Goal: Task Accomplishment & Management: Manage account settings

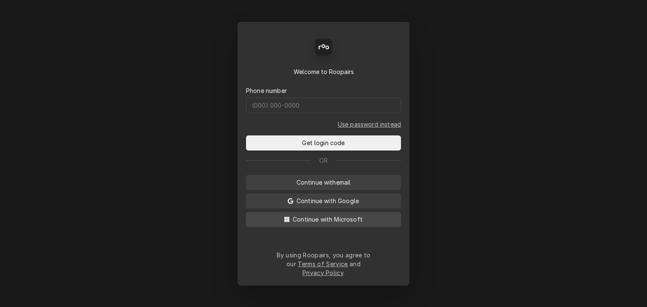
click at [331, 224] on span "Continue with Microsoft" at bounding box center [327, 219] width 73 height 9
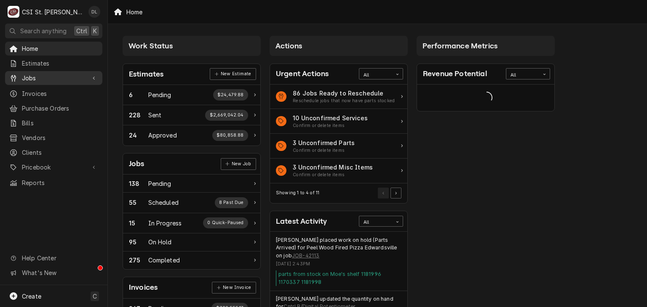
click at [33, 74] on span "Jobs" at bounding box center [54, 78] width 64 height 9
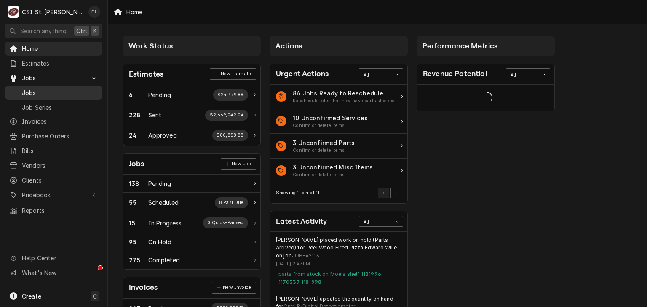
click at [37, 89] on span "Jobs" at bounding box center [60, 92] width 76 height 9
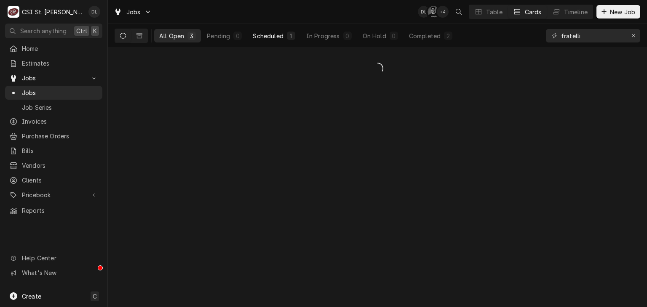
click at [281, 38] on div "Scheduled" at bounding box center [268, 36] width 30 height 9
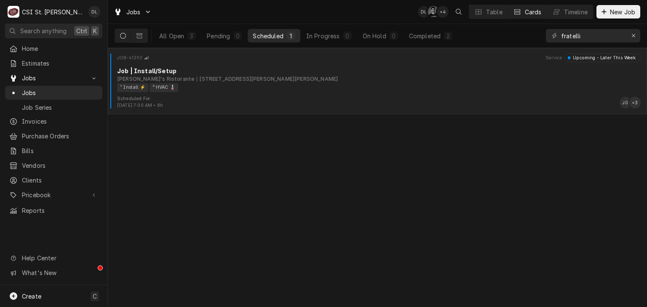
click at [272, 88] on div "¹ Install ⚡️ ² HVAC 🌡️" at bounding box center [376, 87] width 518 height 9
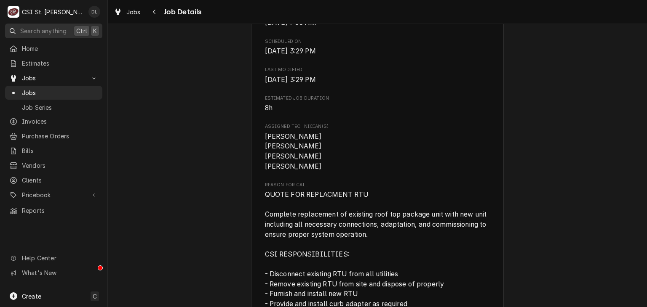
scroll to position [234, 0]
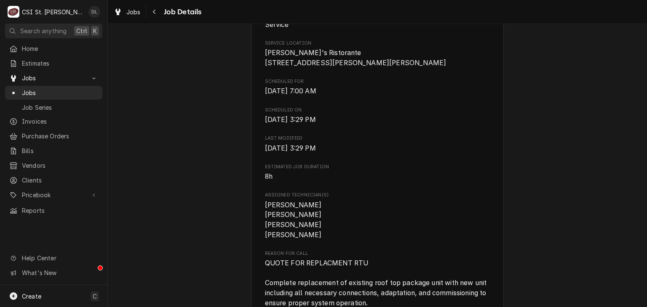
click at [136, 19] on div "Jobs Job Details" at bounding box center [377, 12] width 539 height 24
click at [40, 88] on span "Jobs" at bounding box center [60, 92] width 76 height 9
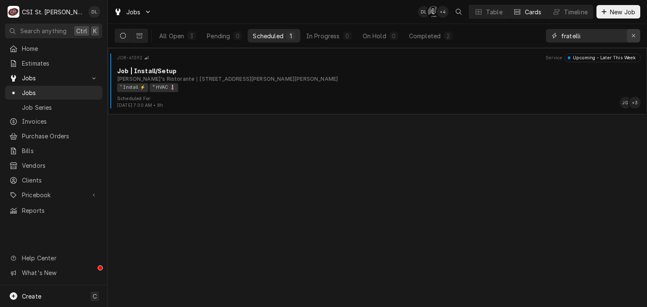
click at [631, 37] on icon "Erase input" at bounding box center [633, 36] width 5 height 6
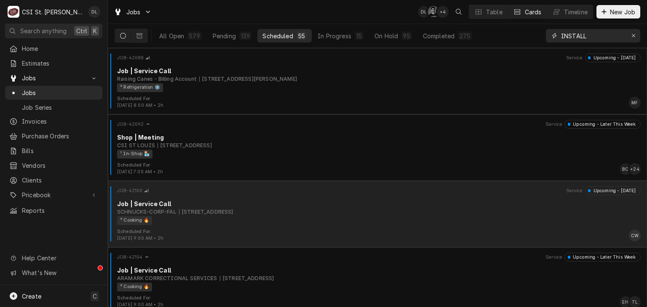
type input "INSTALL"
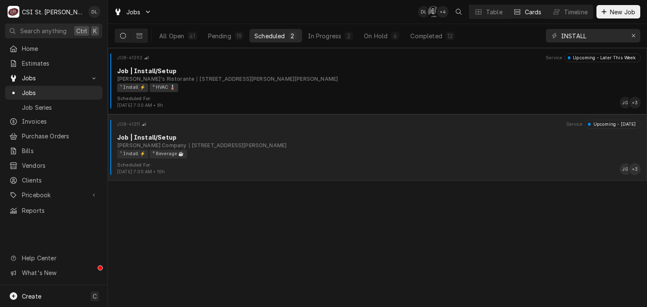
click at [232, 147] on div "2240 N 3rd St, St Charles, MO 63301" at bounding box center [238, 146] width 98 height 8
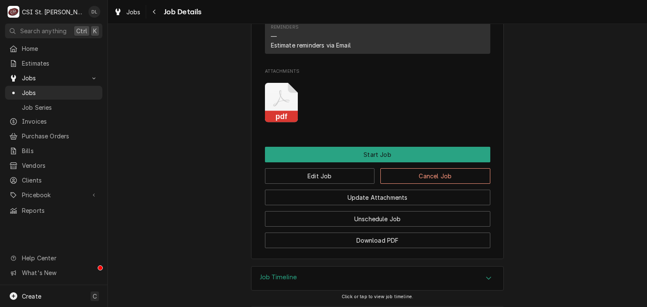
scroll to position [894, 0]
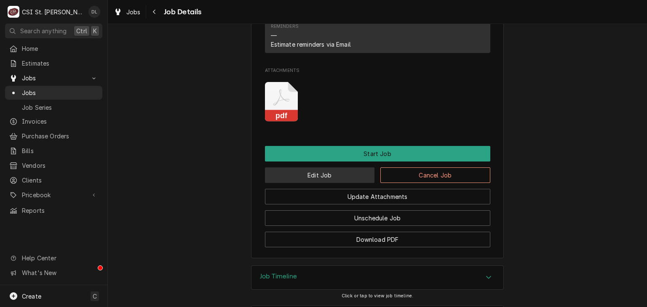
click at [316, 168] on button "Edit Job" at bounding box center [320, 176] width 110 height 16
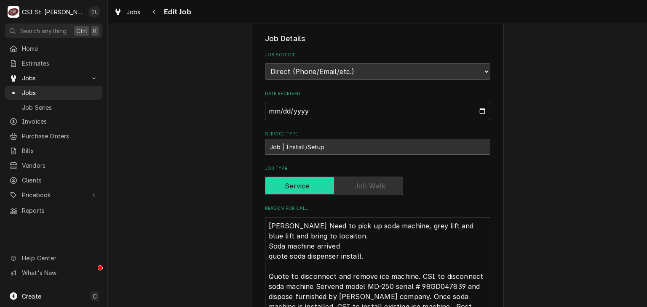
scroll to position [295, 0]
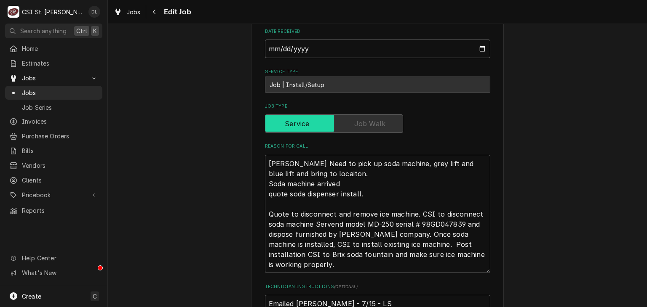
click at [479, 47] on input "2025-07-15" at bounding box center [377, 49] width 225 height 19
type textarea "x"
type input "2025-07-16"
type textarea "x"
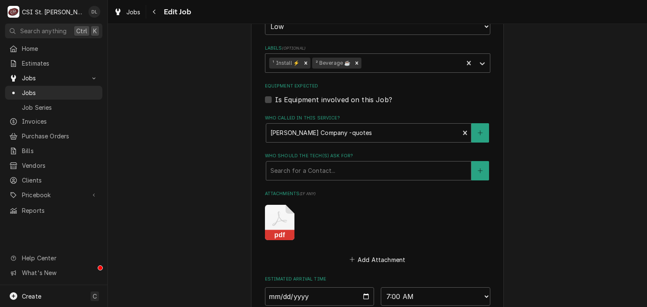
scroll to position [770, 0]
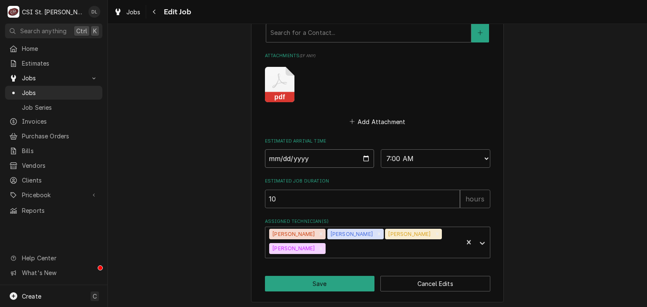
click at [362, 156] on input "2025-08-19" at bounding box center [319, 158] width 109 height 19
type input "2025-08-20"
type textarea "x"
click at [480, 157] on select "AM / PM 6:00 AM 6:15 AM 6:30 AM 6:45 AM 7:00 AM 7:15 AM 7:30 AM 7:45 AM 8:00 AM…" at bounding box center [435, 158] width 109 height 19
select select "09:00:00"
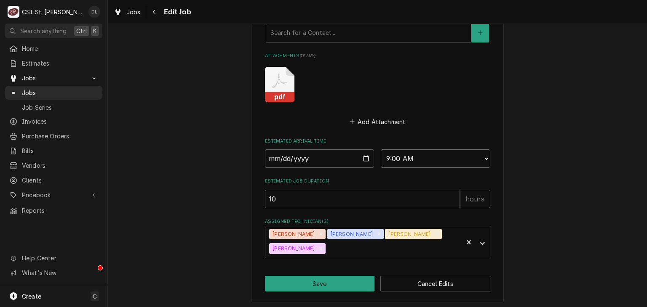
click at [381, 149] on select "AM / PM 6:00 AM 6:15 AM 6:30 AM 6:45 AM 7:00 AM 7:15 AM 7:30 AM 7:45 AM 8:00 AM…" at bounding box center [435, 158] width 109 height 19
click at [310, 282] on button "Save" at bounding box center [320, 284] width 110 height 16
type textarea "x"
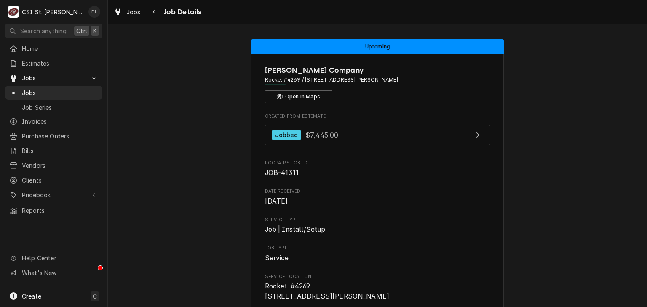
scroll to position [211, 0]
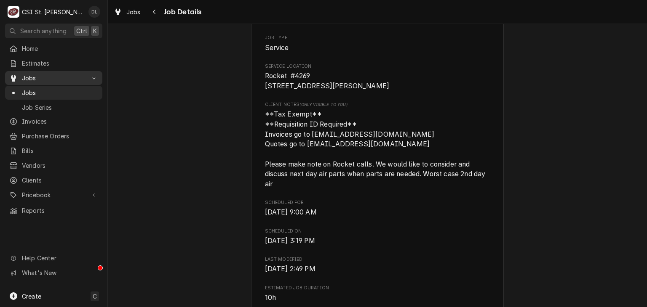
click at [32, 76] on span "Jobs" at bounding box center [54, 78] width 64 height 9
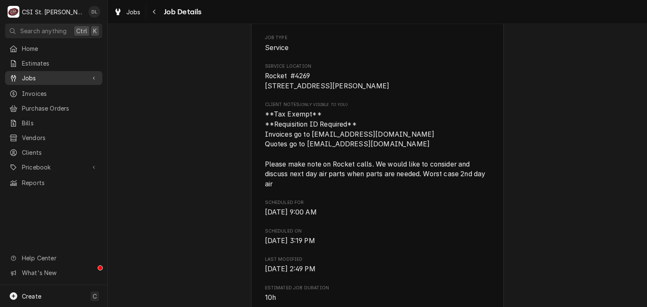
click at [24, 76] on span "Jobs" at bounding box center [54, 78] width 64 height 9
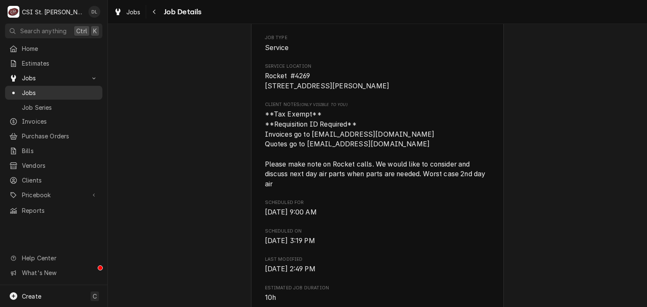
click at [27, 91] on span "Jobs" at bounding box center [60, 92] width 76 height 9
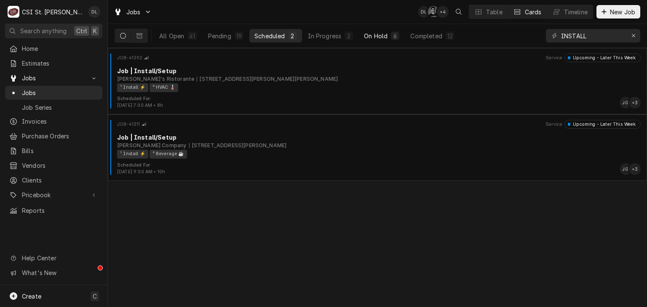
click at [375, 41] on button "On Hold 6" at bounding box center [381, 35] width 45 height 13
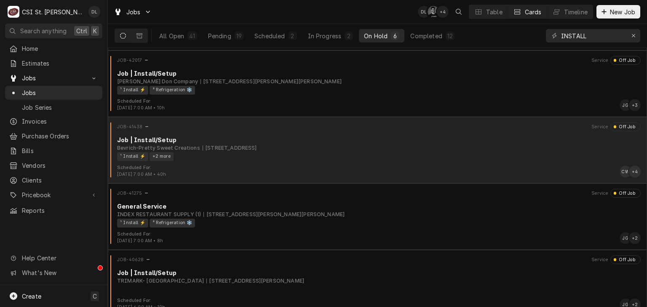
scroll to position [126, 0]
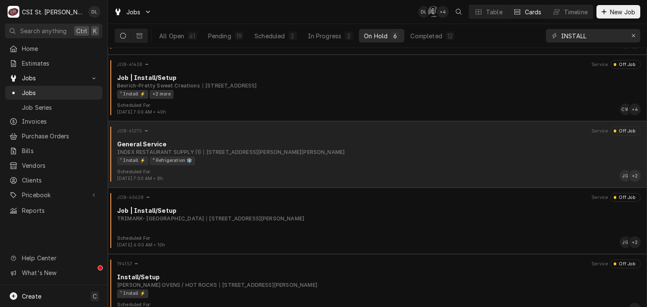
click at [296, 153] on div "[STREET_ADDRESS][PERSON_NAME][PERSON_NAME]" at bounding box center [273, 153] width 141 height 8
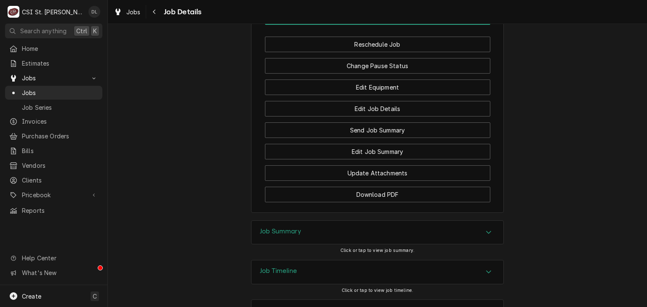
scroll to position [1011, 0]
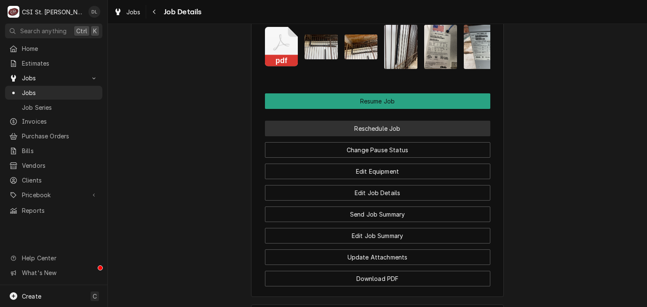
click at [369, 132] on button "Reschedule Job" at bounding box center [377, 129] width 225 height 16
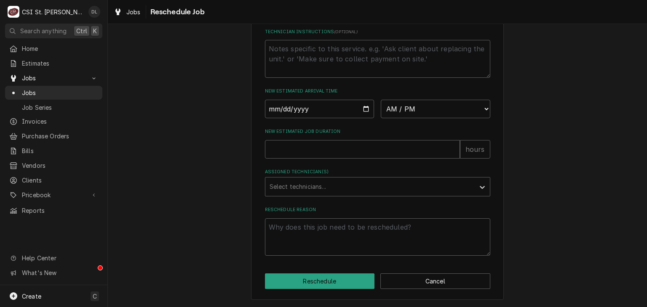
scroll to position [321, 0]
click at [366, 110] on input "Date" at bounding box center [319, 109] width 109 height 19
type input "2025-08-19"
type textarea "x"
click at [476, 113] on select "AM / PM 6:00 AM 6:15 AM 6:30 AM 6:45 AM 7:00 AM 7:15 AM 7:30 AM 7:45 AM 8:00 AM…" at bounding box center [435, 109] width 109 height 19
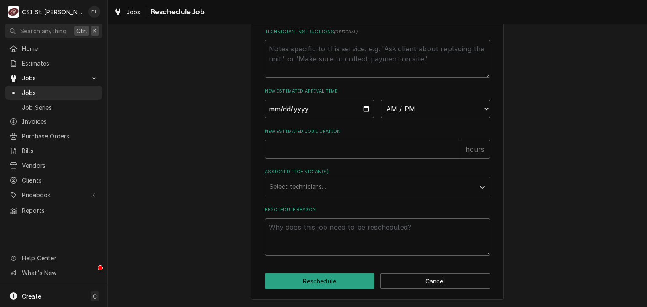
select select "07:00:00"
click at [381, 100] on select "AM / PM 6:00 AM 6:15 AM 6:30 AM 6:45 AM 7:00 AM 7:15 AM 7:30 AM 7:45 AM 8:00 AM…" at bounding box center [435, 109] width 109 height 19
type textarea "x"
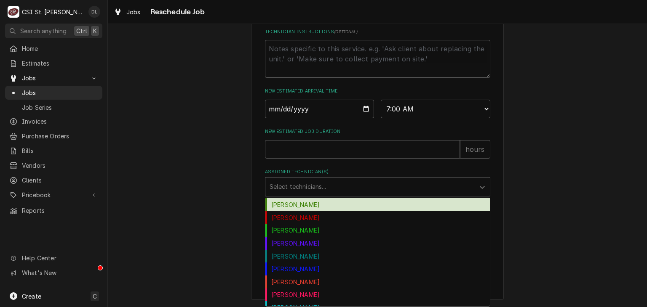
click at [324, 186] on div "Assigned Technician(s)" at bounding box center [369, 186] width 201 height 15
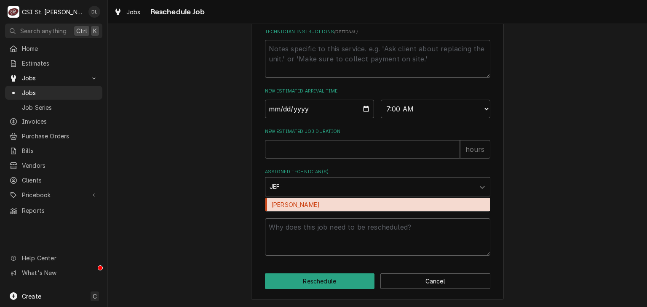
type input "JEFF"
click at [295, 204] on div "Jeff George" at bounding box center [377, 204] width 224 height 13
type textarea "x"
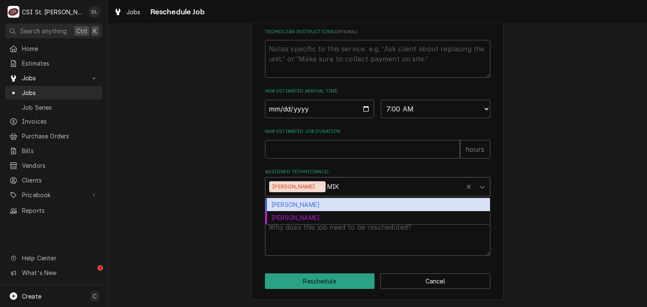
type input "MIKE"
type textarea "x"
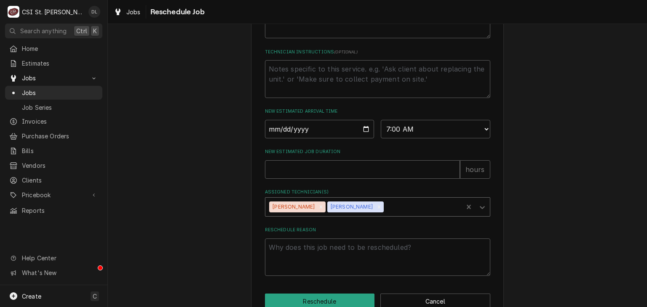
scroll to position [279, 0]
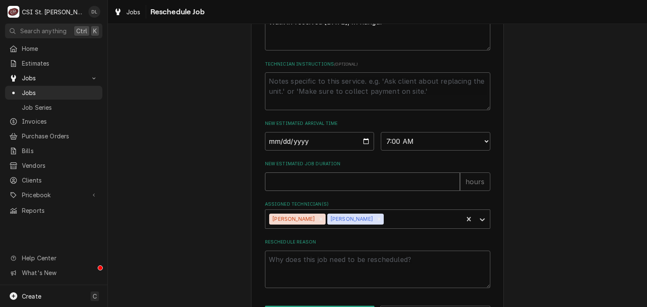
click at [355, 191] on input "New Estimated Job Duration" at bounding box center [362, 182] width 195 height 19
type textarea "x"
type input "5"
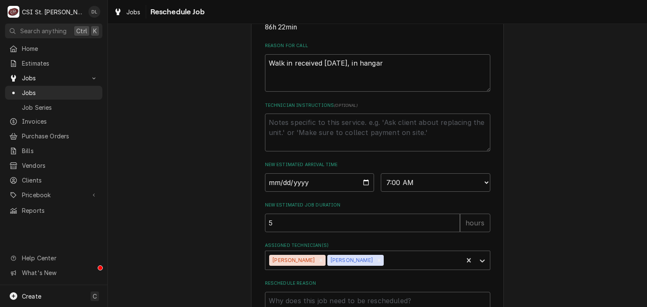
scroll to position [195, 0]
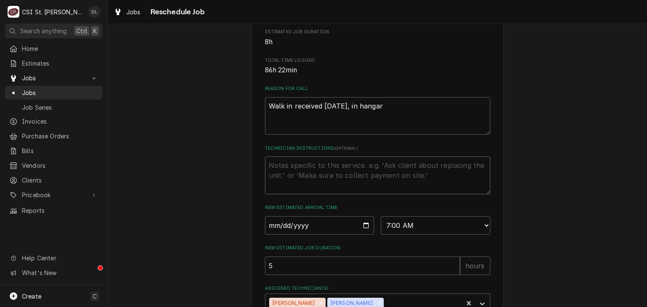
click at [299, 179] on textarea "Technician Instructions ( optional )" at bounding box center [377, 176] width 225 height 38
type textarea "x"
type textarea "w"
type textarea "x"
type textarea "wI"
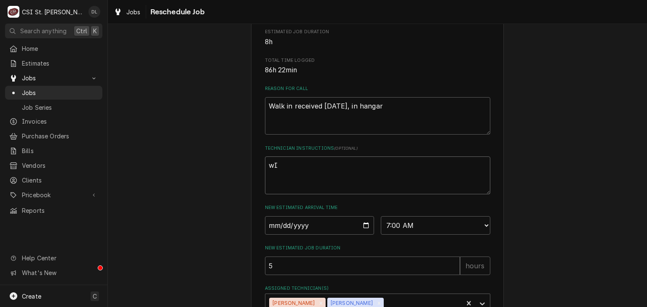
type textarea "x"
type textarea "wIL"
type textarea "x"
type textarea "wILL"
type textarea "x"
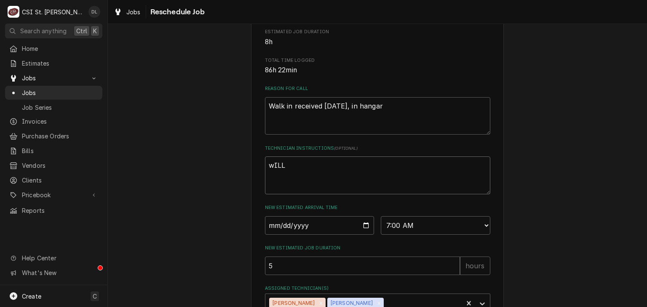
type textarea "wILL"
type textarea "x"
type textarea "wILL"
type textarea "x"
type textarea "wIL"
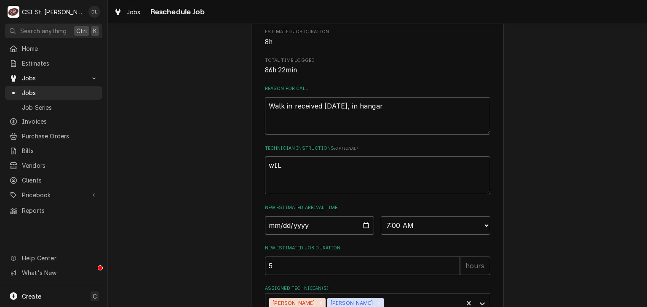
type textarea "x"
type textarea "wI"
type textarea "x"
type textarea "w"
type textarea "x"
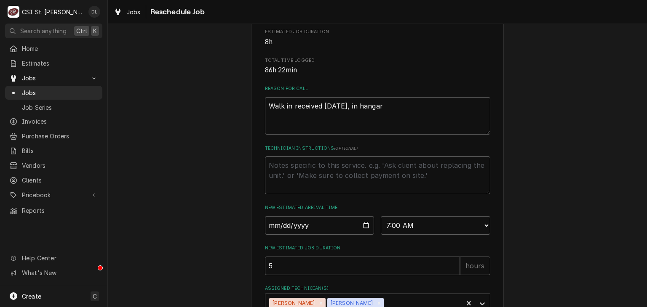
type textarea "x"
type textarea "W"
type textarea "x"
type textarea "Wi"
type textarea "x"
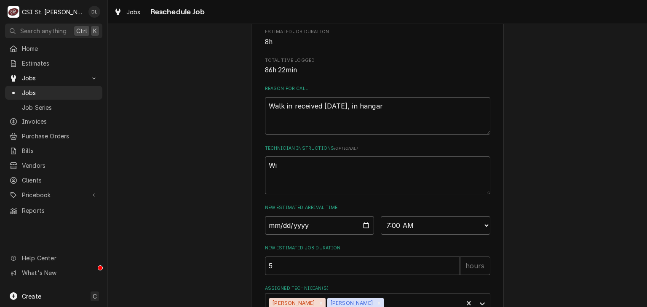
type textarea "Wil"
type textarea "x"
type textarea "Will"
type textarea "x"
type textarea "Will"
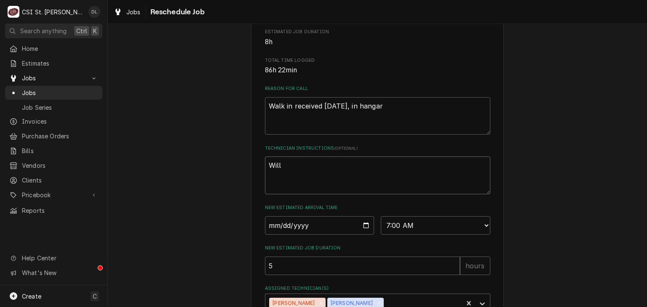
type textarea "x"
type textarea "Will n"
type textarea "x"
type textarea "Will ne"
type textarea "x"
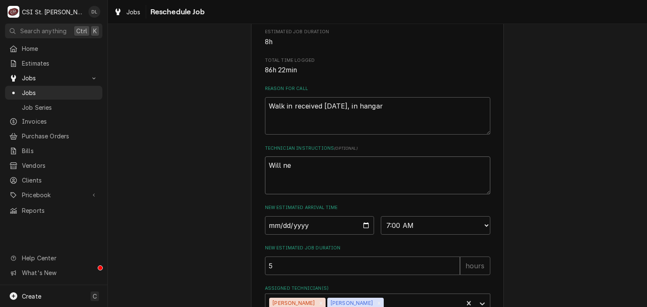
type textarea "Will nee"
type textarea "x"
type textarea "Will need"
type textarea "x"
type textarea "Will need"
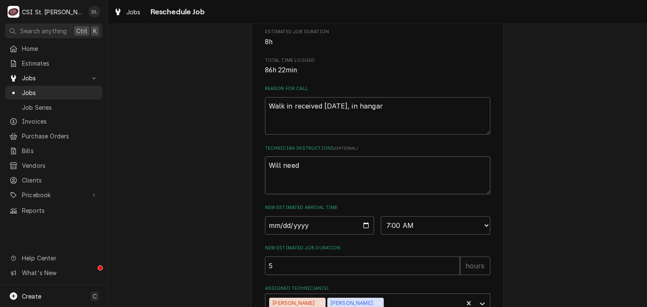
type textarea "x"
type textarea "Will need t"
type textarea "x"
type textarea "Will need to"
type textarea "x"
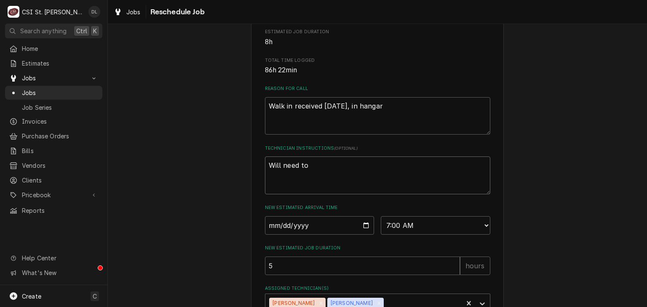
type textarea "Will need to"
type textarea "x"
type textarea "Will need to p"
type textarea "x"
type textarea "Will need to pi"
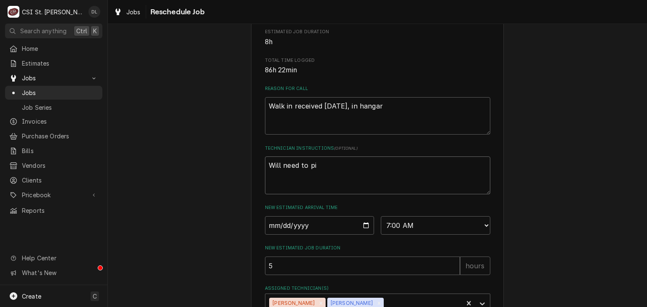
type textarea "x"
type textarea "Will need to pic"
type textarea "x"
type textarea "Will need to pick"
type textarea "x"
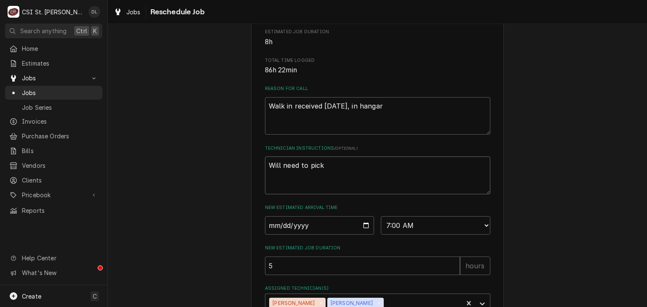
type textarea "Will need to pick"
type textarea "x"
type textarea "Will need to pick u"
type textarea "x"
type textarea "Will need to pick up"
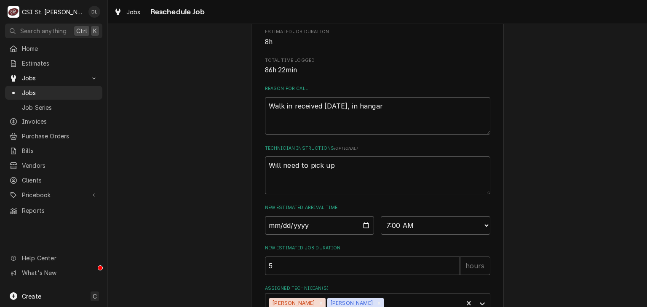
type textarea "x"
type textarea "Will need to pick up"
type textarea "x"
type textarea "Will need to pick up d"
type textarea "x"
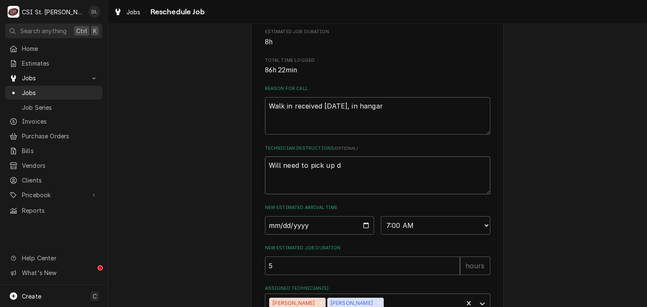
type textarea "Will need to pick up dr"
type textarea "x"
type textarea "Will need to pick up dra"
type textarea "x"
type textarea "Will need to pick up drai"
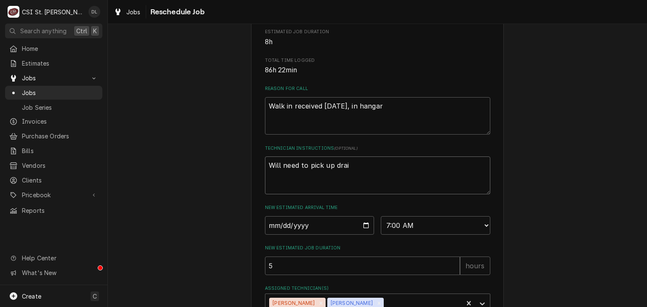
type textarea "x"
type textarea "Will need to pick up drain"
type textarea "x"
type textarea "Will need to pick up drain"
type textarea "x"
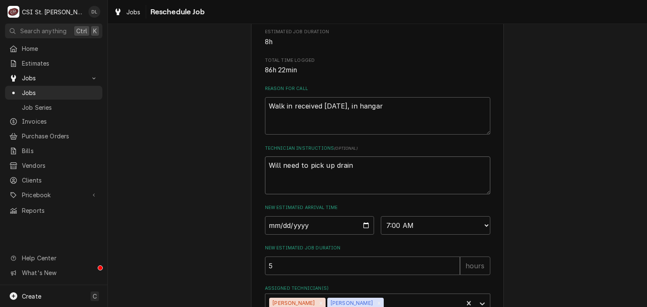
type textarea "Will need to pick up drain m"
type textarea "x"
type textarea "Will need to pick up drain mat"
type textarea "x"
type textarea "Will need to pick up drain mata"
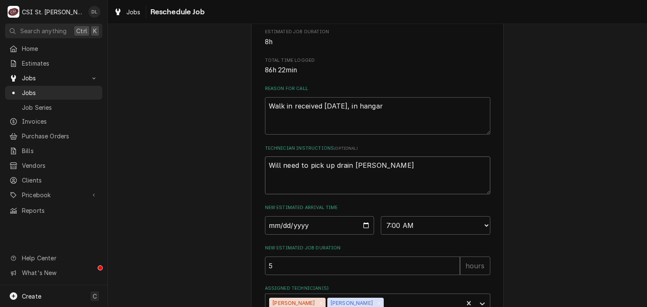
type textarea "x"
type textarea "Will need to pick up drain matae"
type textarea "x"
type textarea "Will need to pick up drain mataer"
type textarea "x"
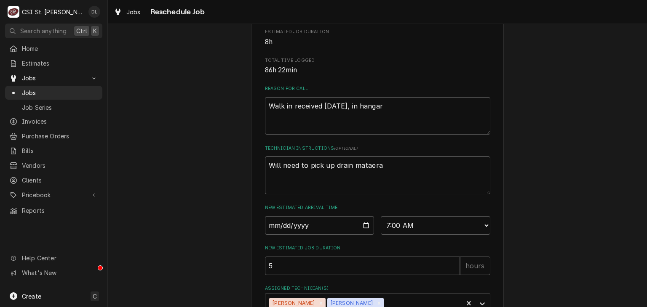
type textarea "Will need to pick up drain mataerai"
type textarea "x"
type textarea "Will need to pick up drain mataera"
type textarea "x"
type textarea "Will need to pick up drain mataer"
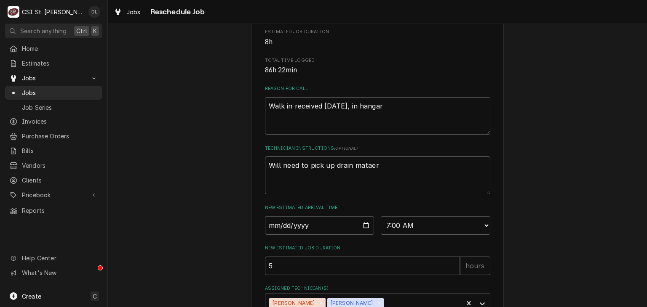
type textarea "x"
type textarea "Will need to pick up drain matae"
type textarea "x"
type textarea "Will need to pick up drain mata"
type textarea "x"
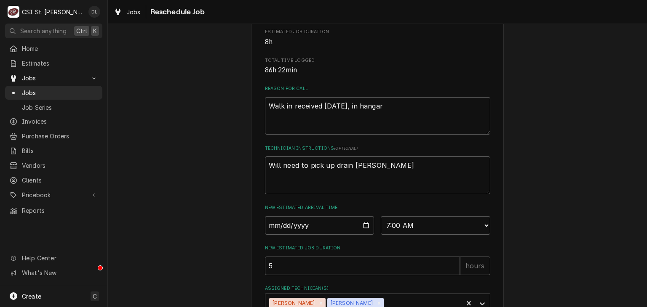
type textarea "Will need to pick up drain mat"
type textarea "x"
type textarea "Will need to pick up drain mate"
type textarea "x"
type textarea "Will need to pick up drain mater"
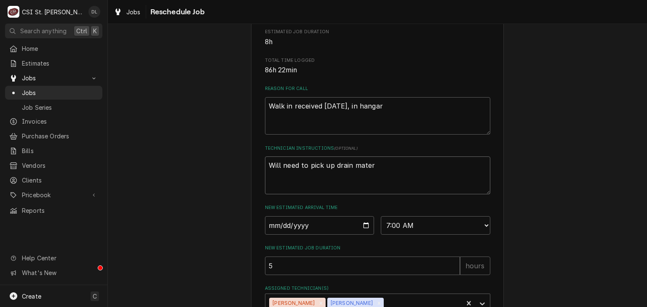
type textarea "x"
type textarea "Will need to pick up drain matera"
type textarea "x"
type textarea "Will need to pick up drain materai"
type textarea "x"
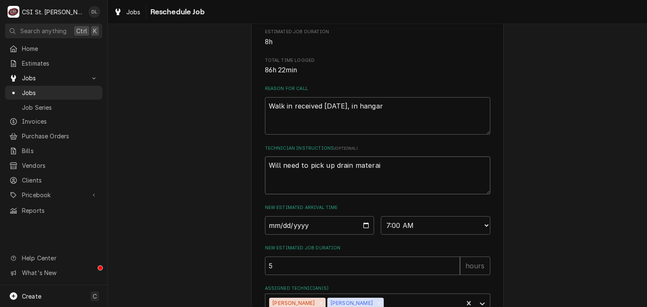
type textarea "Will need to pick up drain materail"
type textarea "x"
type textarea "Will need to pick up drain materails"
type textarea "x"
type textarea "Will need to pick up drain materail"
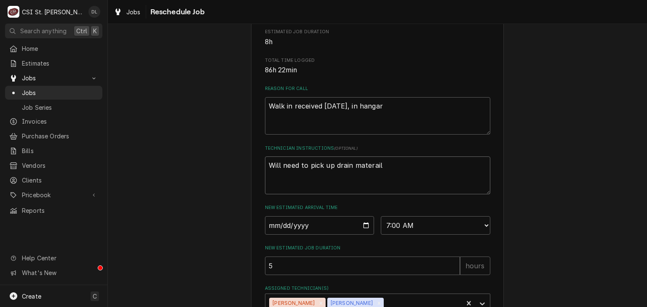
type textarea "x"
type textarea "Will need to pick up drain materai"
type textarea "x"
type textarea "Will need to pick up drain matera"
type textarea "x"
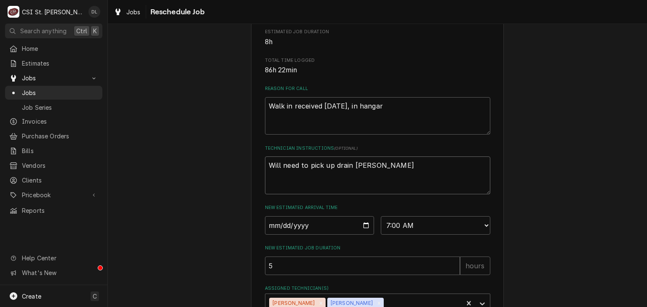
type textarea "Will need to pick up drain mater"
type textarea "x"
type textarea "Will need to pick up drain materi"
type textarea "x"
type textarea "Will need to pick up drain materia"
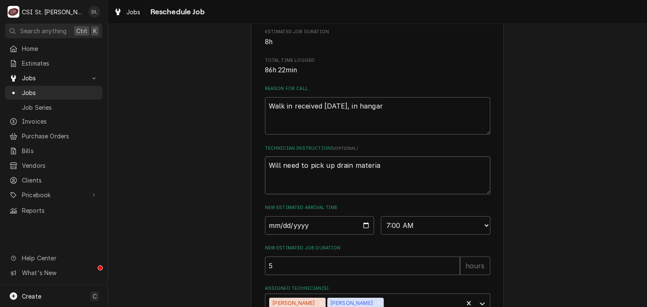
type textarea "x"
type textarea "Will need to pick up drain material"
type textarea "x"
type textarea "Will need to pick up drain materials"
type textarea "x"
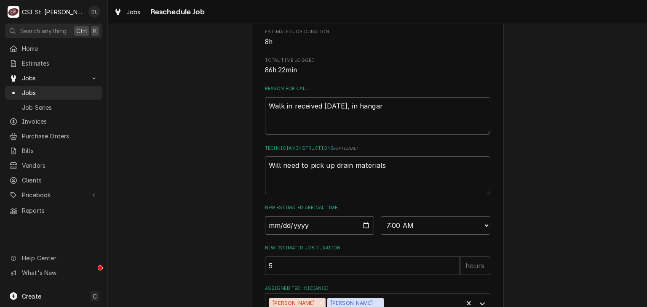
type textarea "Will need to pick up drain materials a"
type textarea "x"
type textarea "Will need to pick up drain materials ad"
type textarea "x"
type textarea "Will need to pick up drain materials adn"
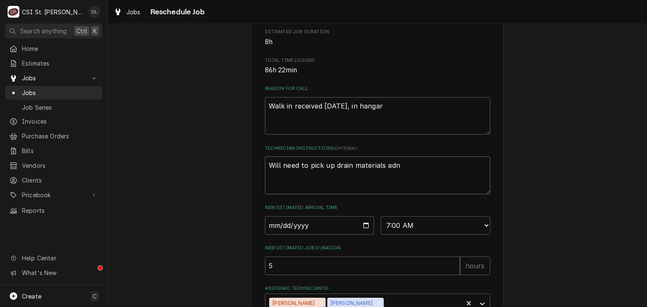
type textarea "x"
type textarea "Will need to pick up drain materials adn"
type textarea "x"
type textarea "Will need to pick up drain materials adn t"
type textarea "x"
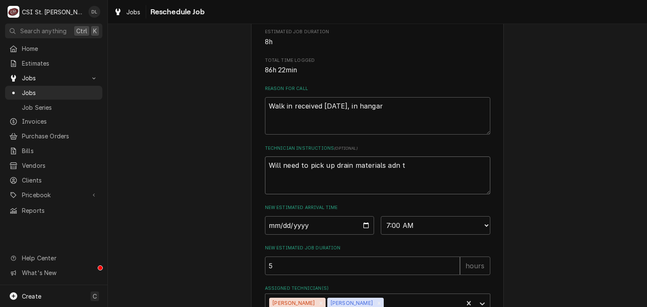
type textarea "Will need to pick up drain materials adn"
type textarea "x"
type textarea "Will need to pick up drain materials adn"
type textarea "x"
type textarea "Will need to pick up drain materials ad"
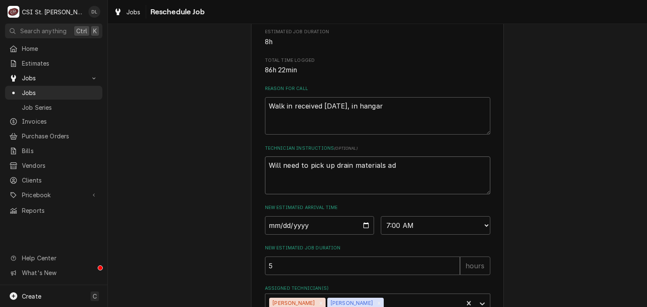
type textarea "x"
type textarea "Will need to pick up drain materials a"
type textarea "x"
type textarea "Will need to pick up drain materials"
type textarea "x"
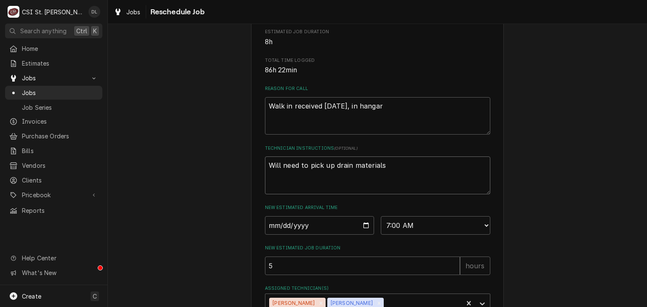
type textarea "Will need to pick up drain materials"
type textarea "x"
type textarea "Will need to pick up drain materials."
type textarea "x"
type textarea "Will need to pick up drain materials."
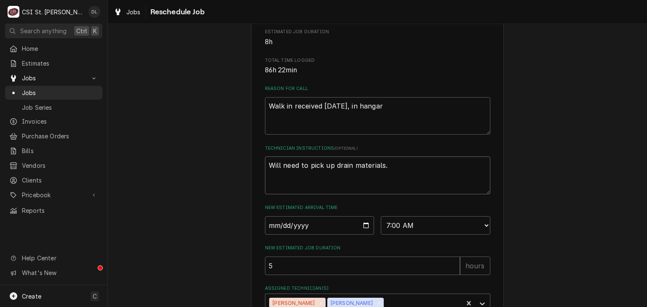
type textarea "x"
type textarea "Will need to pick up drain materials."
type textarea "x"
type textarea "Will need to pick up drain materials. A"
type textarea "x"
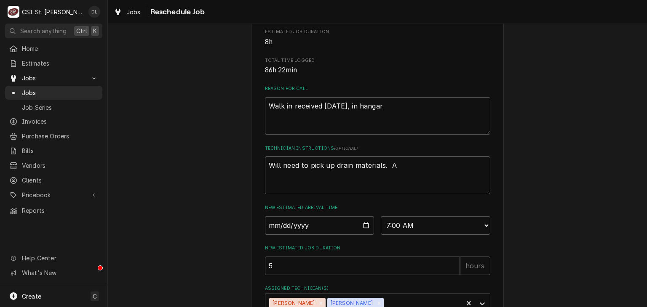
type textarea "Will need to pick up drain materials. Al"
type textarea "x"
type textarea "Will need to pick up drain materials. Als"
type textarea "x"
type textarea "Will need to pick up drain materials. Also"
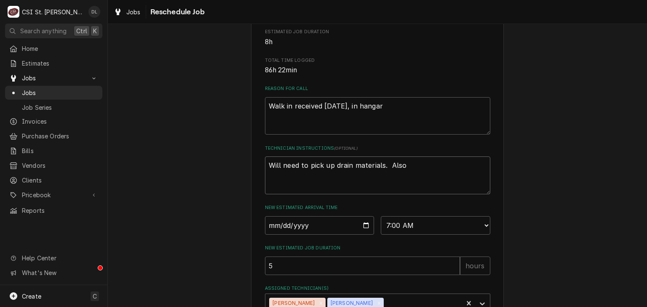
type textarea "x"
type textarea "Will need to pick up drain materials. Also"
type textarea "x"
type textarea "Will need to pick up drain materials. Also p"
type textarea "x"
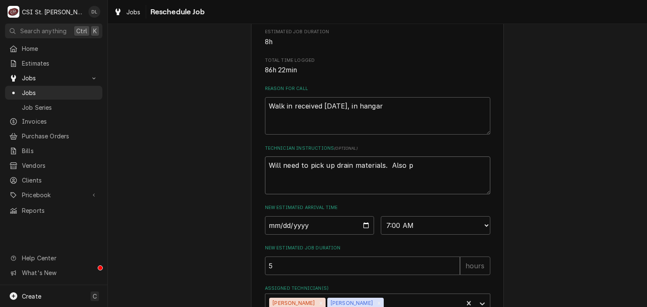
type textarea "Will need to pick up drain materials. Also pi"
type textarea "x"
type textarea "Will need to pick up drain materials. Also pic"
type textarea "x"
type textarea "Will need to pick up drain materials. Also pick"
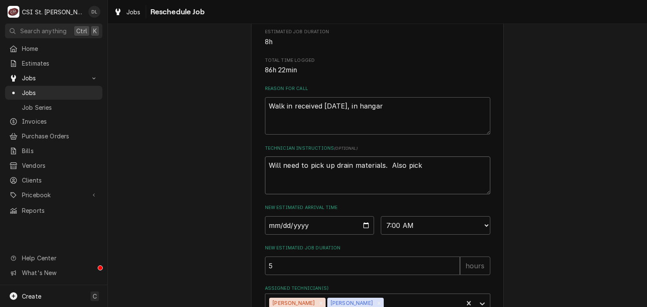
type textarea "x"
type textarea "Will need to pick up drain materials. Also pick"
type textarea "x"
type textarea "Will need to pick up drain materials. Also pick u"
type textarea "x"
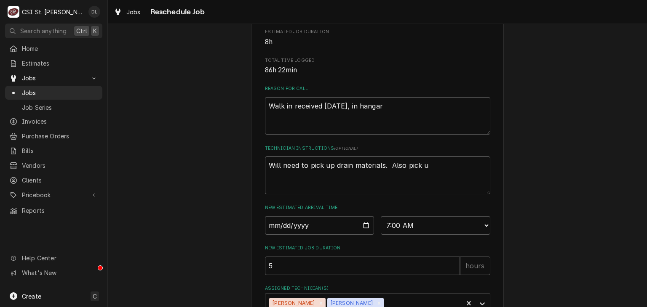
type textarea "Will need to pick up drain materials. Also pick up"
type textarea "x"
type textarea "Will need to pick up drain materials. Also pick up"
type textarea "x"
type textarea "Will need to pick up drain materials. Also pick up t"
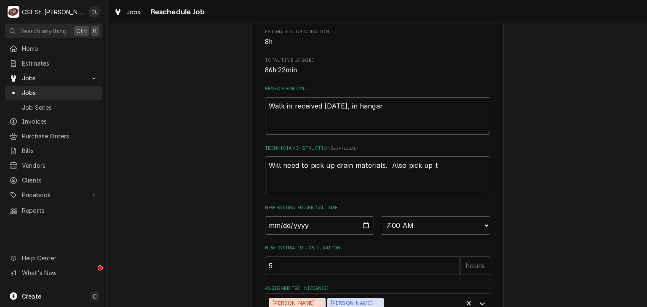
type textarea "x"
type textarea "Will need to pick up drain materials. Also pick up tr"
type textarea "x"
type textarea "Will need to pick up drain materials. Also pick up tri"
type textarea "x"
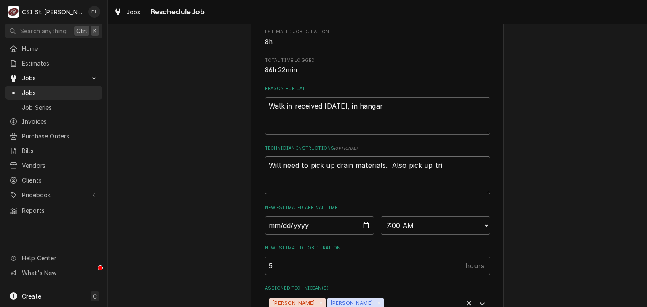
type textarea "Will need to pick up drain materials. Also pick up trim"
type textarea "x"
type textarea "Will need to pick up drain materials. Also pick up trim"
type textarea "x"
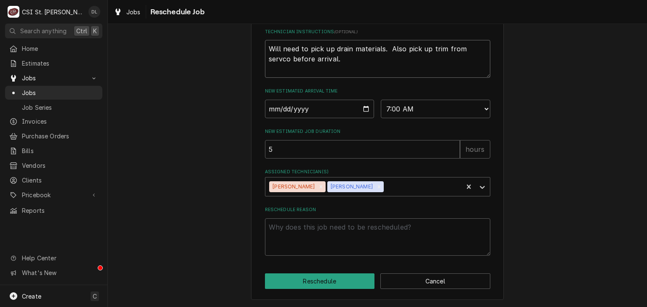
scroll to position [321, 0]
click at [327, 277] on button "Reschedule" at bounding box center [320, 282] width 110 height 16
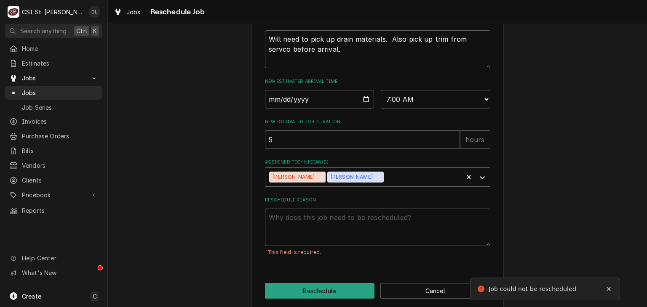
click at [296, 231] on textarea "Reschedule Reason" at bounding box center [377, 228] width 225 height 38
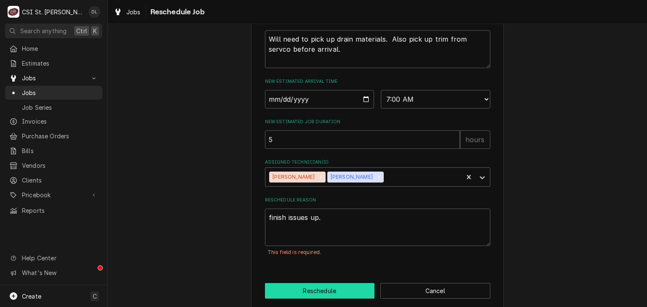
click at [310, 299] on button "Reschedule" at bounding box center [320, 291] width 110 height 16
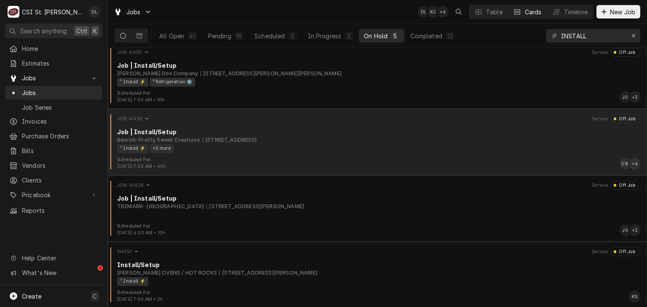
scroll to position [73, 0]
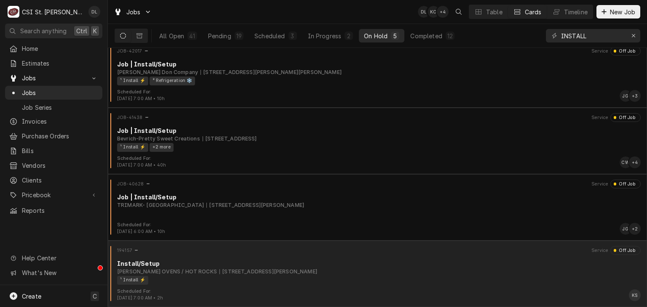
click at [290, 277] on div "Install/Setup [PERSON_NAME] OVENS / HOT ROCKS [STREET_ADDRESS][PERSON_NAME] ¹ I…" at bounding box center [377, 271] width 532 height 25
click at [398, 285] on div "194157 Service Off Job Install/Setup [PERSON_NAME] OVENS / HOT ROCKS [STREET_AD…" at bounding box center [377, 267] width 532 height 42
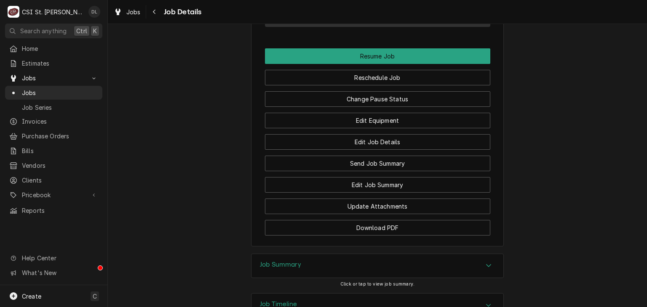
scroll to position [884, 0]
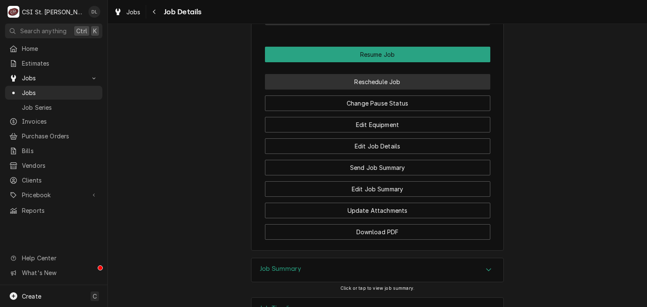
click at [384, 90] on button "Reschedule Job" at bounding box center [377, 82] width 225 height 16
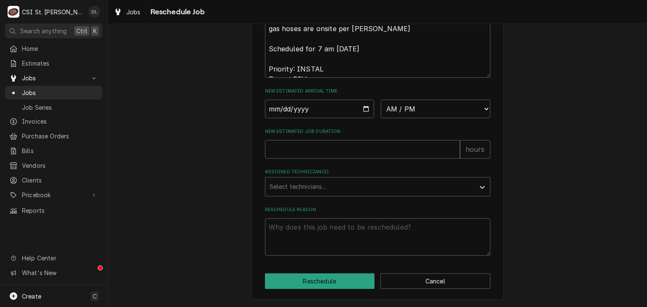
scroll to position [432, 0]
click at [335, 150] on input "New Estimated Job Duration" at bounding box center [362, 149] width 195 height 19
type textarea "x"
type input "5"
click at [340, 183] on div "Assigned Technician(s)" at bounding box center [369, 186] width 201 height 15
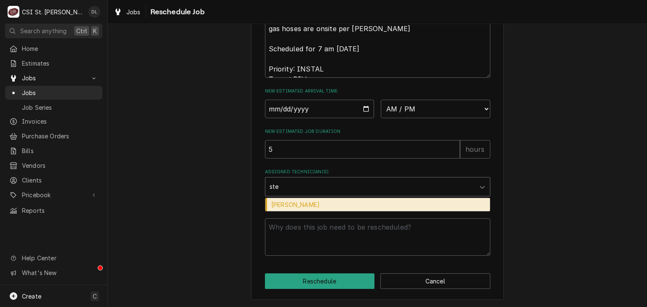
type input "stev"
click at [328, 208] on div "[PERSON_NAME]" at bounding box center [377, 204] width 224 height 13
type textarea "x"
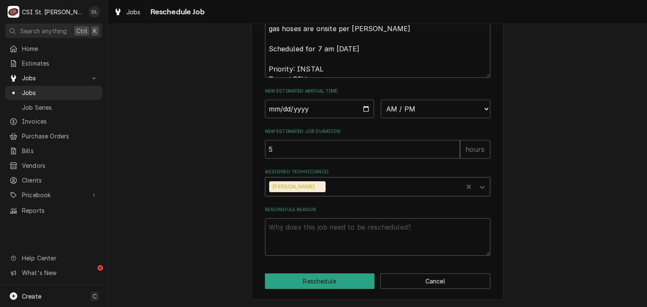
click at [344, 182] on div "Assigned Technician(s)" at bounding box center [392, 186] width 131 height 15
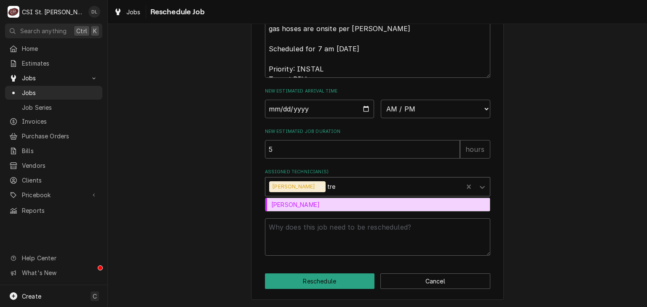
type input "trev"
click at [303, 203] on div "[PERSON_NAME]" at bounding box center [377, 204] width 224 height 13
type textarea "x"
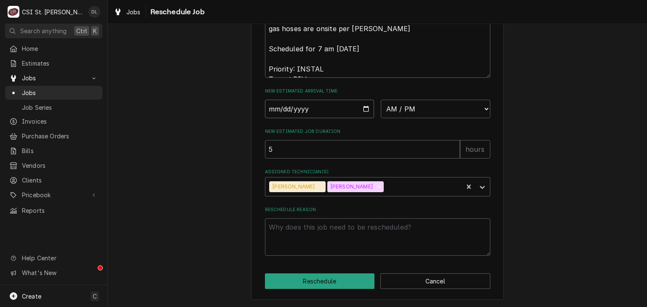
click at [366, 109] on input "Date" at bounding box center [319, 109] width 109 height 19
type textarea "x"
type input "[DATE]"
click at [486, 107] on select "AM / PM 6:00 AM 6:15 AM 6:30 AM 6:45 AM 7:00 AM 7:15 AM 7:30 AM 7:45 AM 8:00 AM…" at bounding box center [435, 109] width 109 height 19
select select "07:00:00"
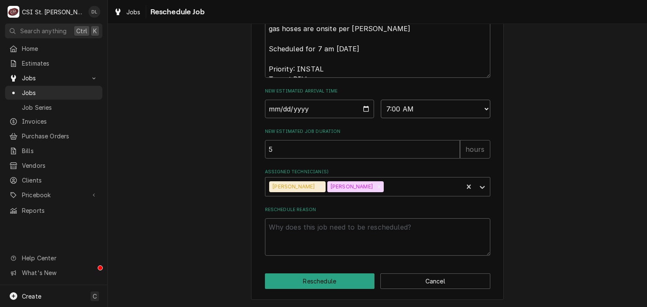
click at [381, 100] on select "AM / PM 6:00 AM 6:15 AM 6:30 AM 6:45 AM 7:00 AM 7:15 AM 7:30 AM 7:45 AM 8:00 AM…" at bounding box center [435, 109] width 109 height 19
click at [324, 229] on textarea "Reschedule Reason" at bounding box center [377, 238] width 225 height 38
type textarea "x"
type textarea "f"
type textarea "x"
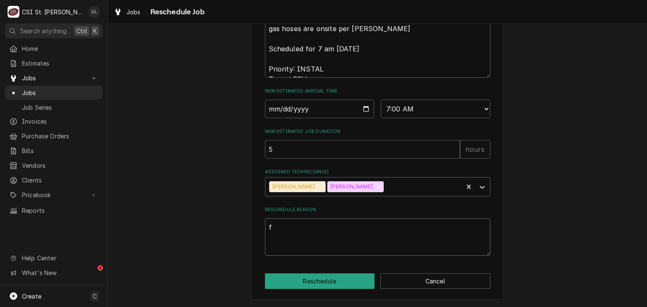
type textarea "fi"
type textarea "x"
type textarea "fin"
type textarea "x"
type textarea "fini"
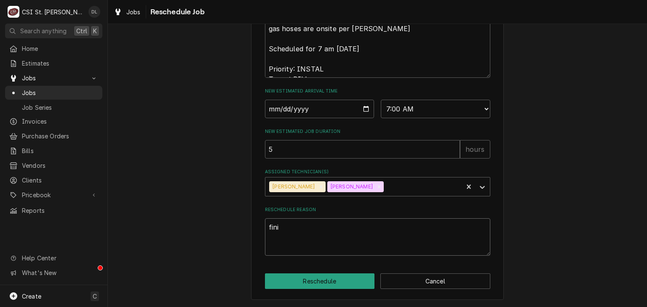
type textarea "x"
type textarea "finis"
type textarea "x"
type textarea "finish"
type textarea "x"
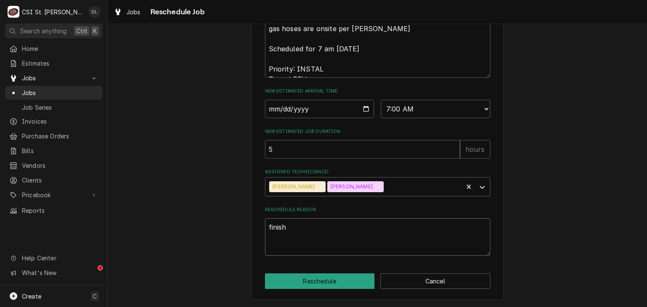
type textarea "finish"
type textarea "x"
type textarea "finish j"
type textarea "x"
type textarea "finish jo"
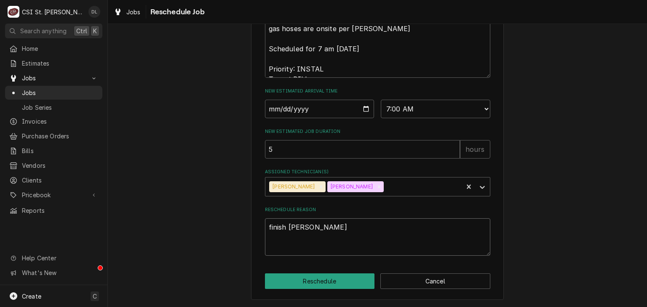
type textarea "x"
type textarea "finish job"
type textarea "x"
type textarea "finish job"
type textarea "x"
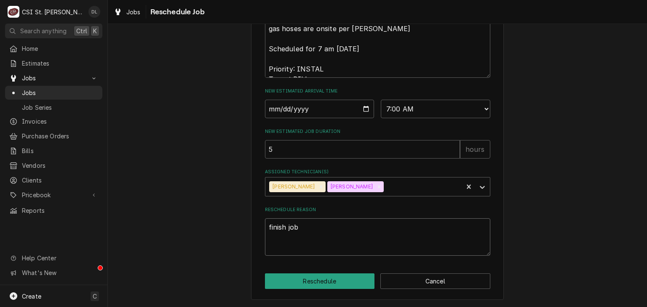
type textarea "finish job u"
type textarea "x"
type textarea "finish job up"
type textarea "x"
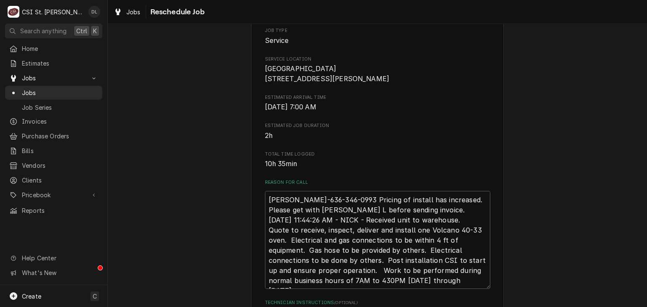
scroll to position [138, 0]
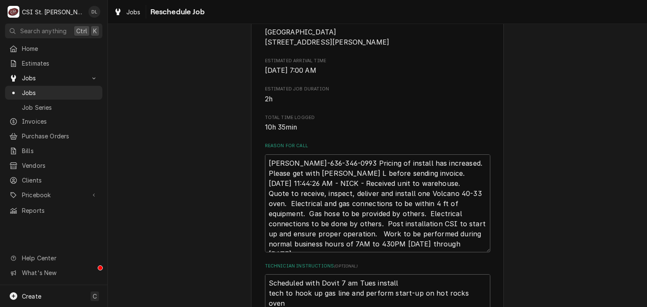
type textarea "finish job up."
click at [265, 172] on textarea "David Love-636-346-0993 Pricing of install has increased. Please get with David…" at bounding box center [377, 204] width 225 height 99
type textarea "x"
type textarea "David Love-636-346-0993 Pricing of install has increased. Please get with David…"
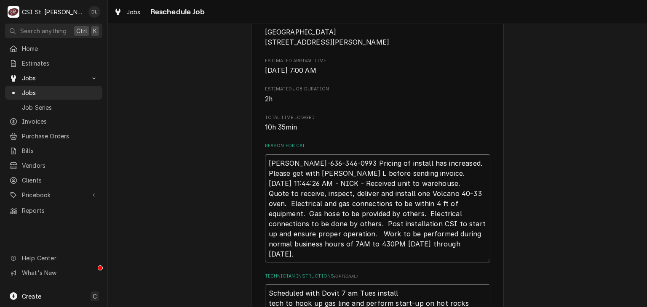
type textarea "x"
type textarea "N David Love-636-346-0993 Pricing of install has increased. Please get with Dav…"
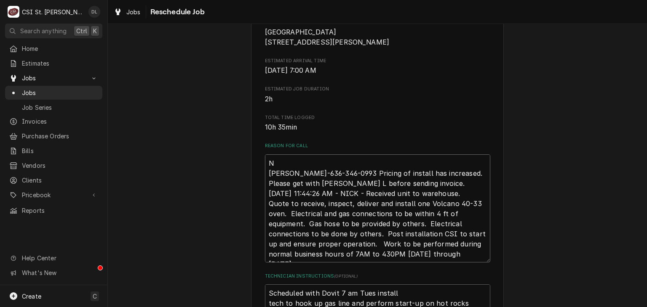
type textarea "x"
type textarea "Ne David Love-636-346-0993 Pricing of install has increased. Please get with Da…"
type textarea "x"
type textarea "Nee David Love-636-346-0993 Pricing of install has increased. Please get with D…"
type textarea "x"
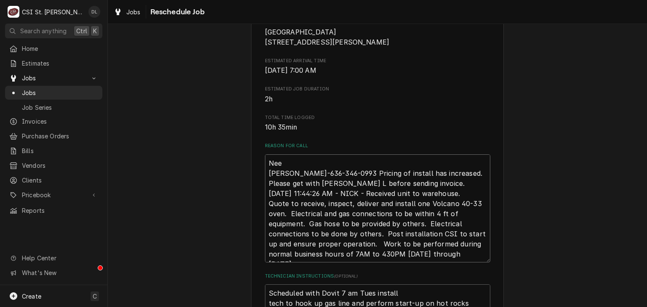
type textarea "Need David Love-636-346-0993 Pricing of install has increased. Please get with …"
type textarea "x"
type textarea "Need David Love-636-346-0993 Pricing of install has increased. Please get with …"
type textarea "x"
type textarea "Need o David Love-636-346-0993 Pricing of install has increased. Please get wit…"
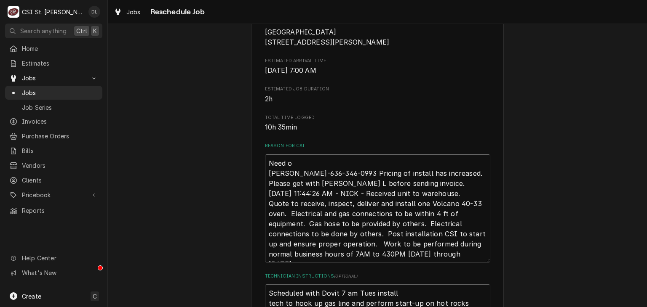
type textarea "x"
type textarea "Need ot David Love-636-346-0993 Pricing of install has increased. Please get wi…"
type textarea "x"
type textarea "Need ot David Love-636-346-0993 Pricing of install has increased. Please get wi…"
type textarea "x"
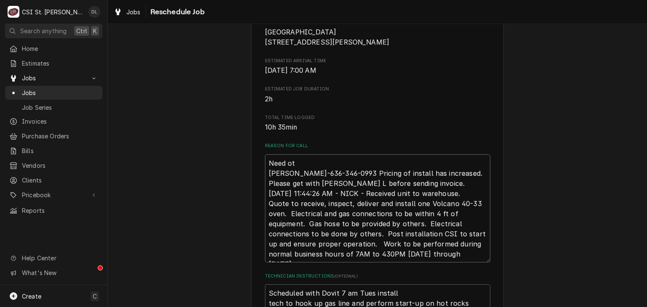
type textarea "Need ot David Love-636-346-0993 Pricing of install has increased. Please get wi…"
type textarea "x"
type textarea "Need o David Love-636-346-0993 Pricing of install has increased. Please get wit…"
type textarea "x"
type textarea "Need David Love-636-346-0993 Pricing of install has increased. Please get with …"
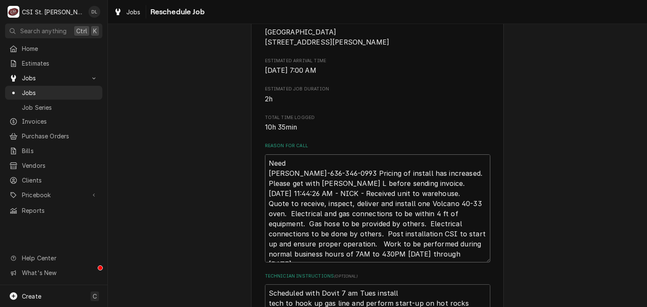
type textarea "x"
type textarea "Need t David Love-636-346-0993 Pricing of install has increased. Please get wit…"
type textarea "x"
type textarea "Need t David Love-636-346-0993 Pricing of install has increased. Please get wit…"
type textarea "x"
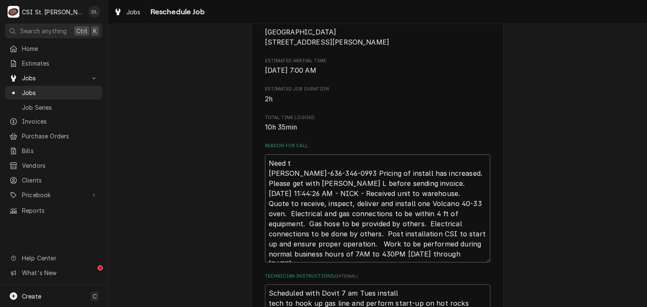
type textarea "Need t o David Love-636-346-0993 Pricing of install has increased. Please get w…"
type textarea "x"
type textarea "Need t oi David Love-636-346-0993 Pricing of install has increased. Please get …"
type textarea "x"
type textarea "Need t oin David Love-636-346-0993 Pricing of install has increased. Please get…"
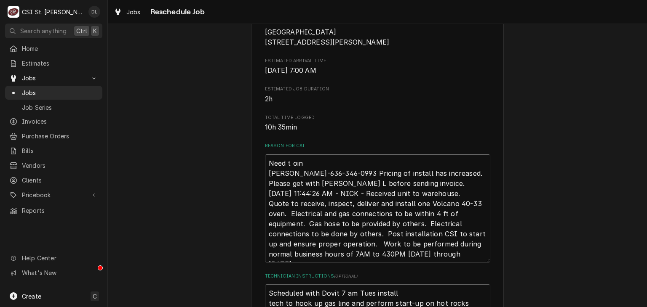
type textarea "x"
type textarea "Need t oins David Love-636-346-0993 Pricing of install has increased. Please ge…"
type textarea "x"
type textarea "Need t oinst David Love-636-346-0993 Pricing of install has increased. Please g…"
type textarea "x"
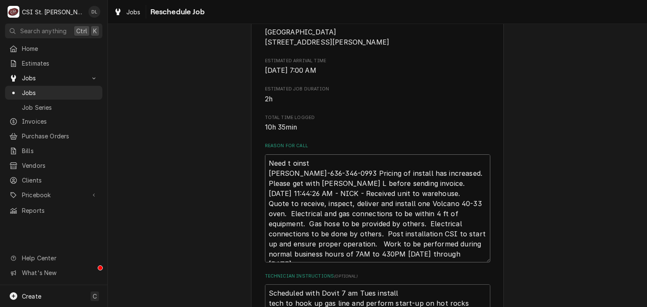
type textarea "Need t oins David Love-636-346-0993 Pricing of install has increased. Please ge…"
type textarea "x"
type textarea "Need t oin David Love-636-346-0993 Pricing of install has increased. Please get…"
type textarea "x"
type textarea "Need t oi David Love-636-346-0993 Pricing of install has increased. Please get …"
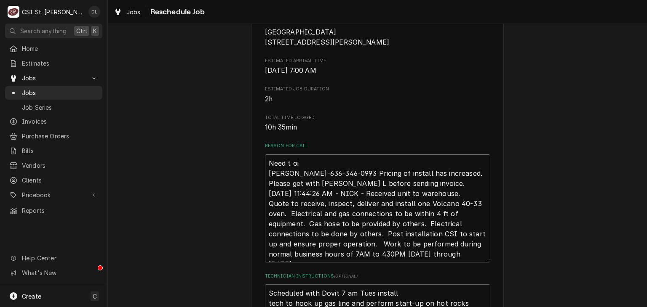
type textarea "x"
type textarea "Need t o David Love-636-346-0993 Pricing of install has increased. Please get w…"
type textarea "x"
type textarea "Need t David Love-636-346-0993 Pricing of install has increased. Please get wit…"
type textarea "x"
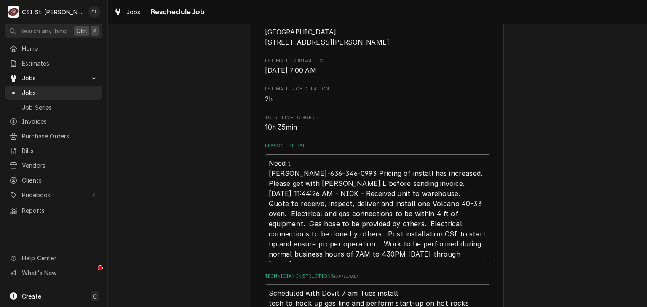
type textarea "Need t David Love-636-346-0993 Pricing of install has increased. Please get wit…"
type textarea "x"
type textarea "Need to David Love-636-346-0993 Pricing of install has increased. Please get wi…"
type textarea "x"
type textarea "Need to David Love-636-346-0993 Pricing of install has increased. Please get wi…"
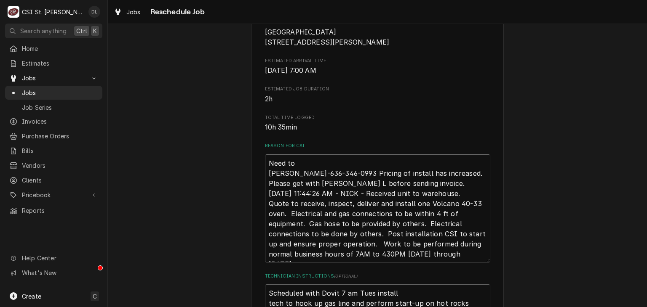
type textarea "x"
type textarea "Need to i David Love-636-346-0993 Pricing of install has increased. Please get …"
type textarea "x"
type textarea "Need to in David Love-636-346-0993 Pricing of install has increased. Please get…"
type textarea "x"
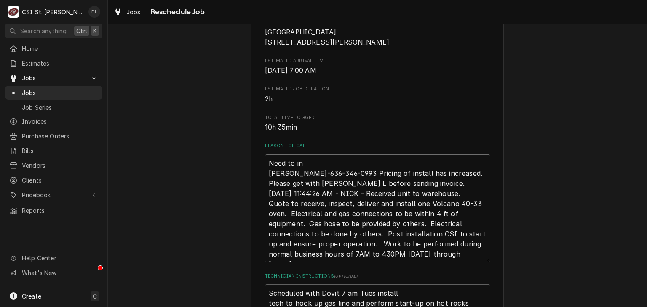
type textarea "Need to ins David Love-636-346-0993 Pricing of install has increased. Please ge…"
type textarea "x"
type textarea "Need to insta David Love-636-346-0993 Pricing of install has increased. Please …"
type textarea "x"
type textarea "Need to instal David Love-636-346-0993 Pricing of install has increased. Please…"
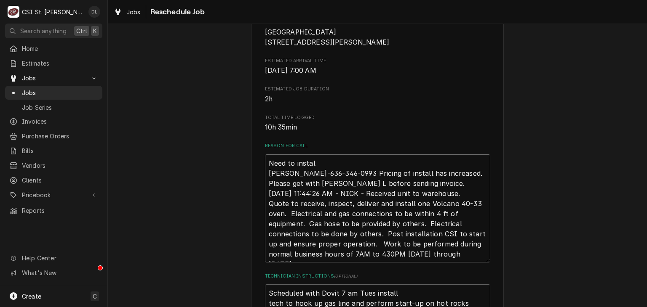
type textarea "x"
type textarea "Need to install David Love-636-346-0993 Pricing of install has increased. Pleas…"
type textarea "x"
type textarea "Need to install David Love-636-346-0993 Pricing of install has increased. Pleas…"
type textarea "x"
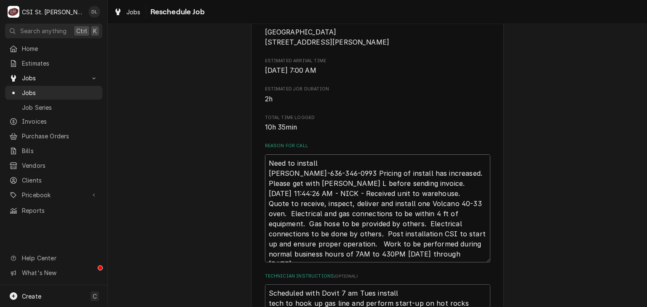
type textarea "Need to instal David Love-636-346-0993 Pricing of install has increased. Please…"
type textarea "x"
type textarea "Need to insta David Love-636-346-0993 Pricing of install has increased. Please …"
type textarea "x"
type textarea "Need to inst David Love-636-346-0993 Pricing of install has increased. Please g…"
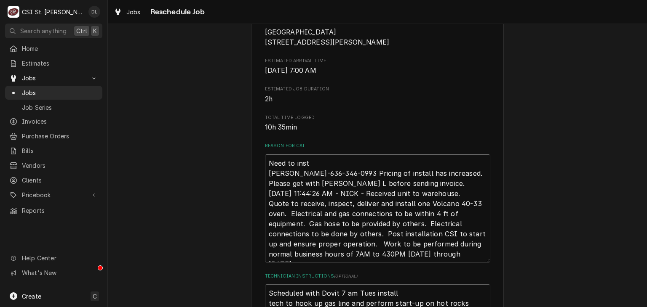
type textarea "x"
type textarea "Need to ins David Love-636-346-0993 Pricing of install has increased. Please ge…"
type textarea "x"
type textarea "Need to in David Love-636-346-0993 Pricing of install has increased. Please get…"
type textarea "x"
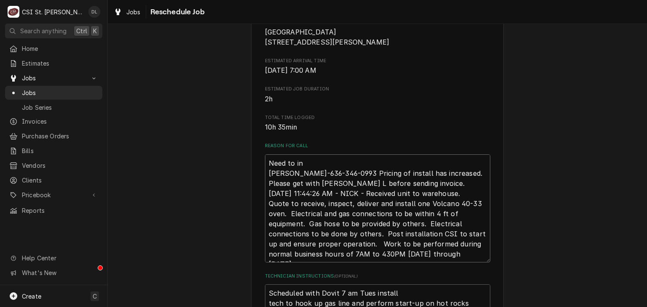
type textarea "Need to i David Love-636-346-0993 Pricing of install has increased. Please get …"
type textarea "x"
type textarea "Need to David Love-636-346-0993 Pricing of install has increased. Please get wi…"
type textarea "x"
type textarea "Need to a David Love-636-346-0993 Pricing of install has increased. Please get …"
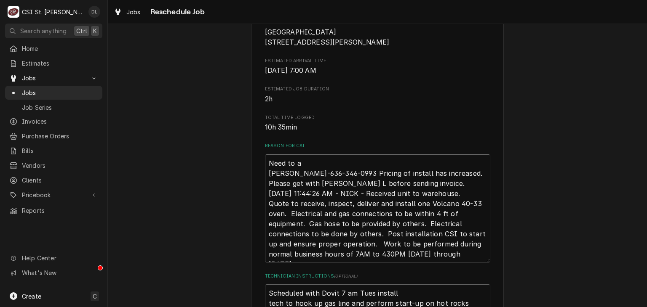
type textarea "x"
type textarea "Need to as David Love-636-346-0993 Pricing of install has increased. Please get…"
type textarea "x"
type textarea "Need to ass David Love-636-346-0993 Pricing of install has increased. Please ge…"
type textarea "x"
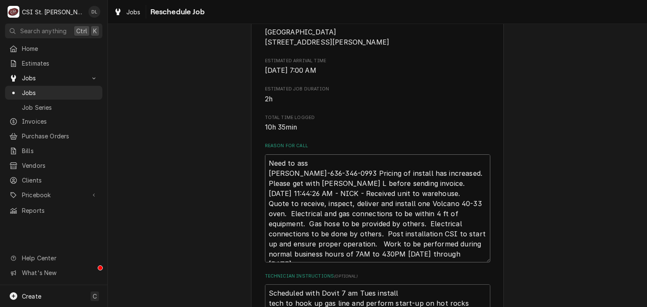
type textarea "Need to asss David Love-636-346-0993 Pricing of install has increased. Please g…"
type textarea "x"
type textarea "Need to assse David Love-636-346-0993 Pricing of install has increased. Please …"
type textarea "x"
type textarea "Need to asssem David Love-636-346-0993 Pricing of install has increased. Please…"
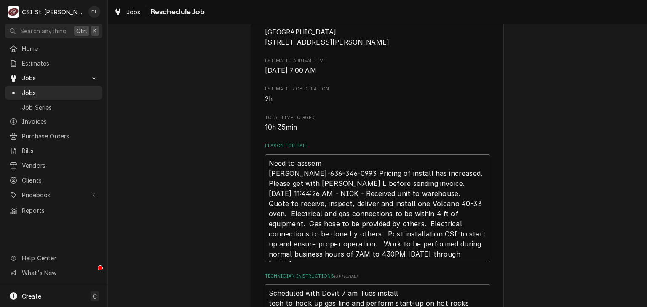
type textarea "x"
type textarea "Need to assse David Love-636-346-0993 Pricing of install has increased. Please …"
type textarea "x"
type textarea "Need to asss David Love-636-346-0993 Pricing of install has increased. Please g…"
type textarea "x"
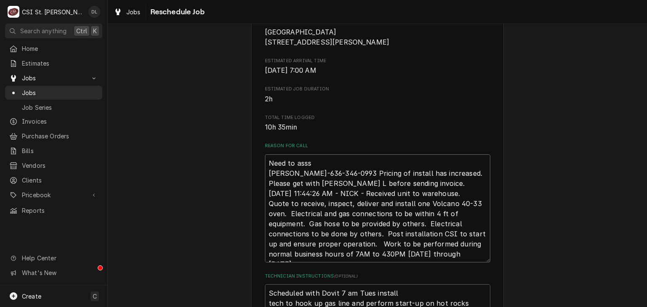
type textarea "Need to ass David Love-636-346-0993 Pricing of install has increased. Please ge…"
type textarea "x"
type textarea "Need to asse David Love-636-346-0993 Pricing of install has increased. Please g…"
type textarea "x"
type textarea "Need to assem David Love-636-346-0993 Pricing of install has increased. Please …"
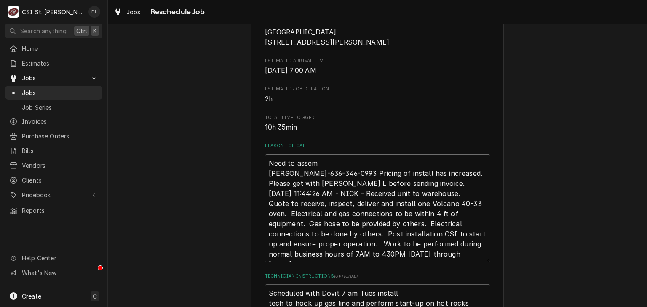
type textarea "x"
type textarea "Need to assemb David Love-636-346-0993 Pricing of install has increased. Please…"
type textarea "x"
type textarea "Need to assembl David Love-636-346-0993 Pricing of install has increased. Pleas…"
type textarea "x"
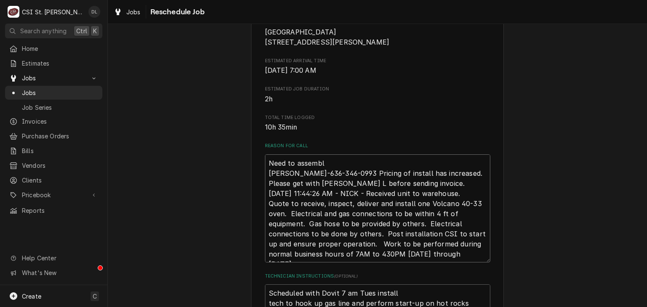
type textarea "Need to assemble David Love-636-346-0993 Pricing of install has increased. Plea…"
type textarea "x"
type textarea "Need to assemble David Love-636-346-0993 Pricing of install has increased. Plea…"
type textarea "x"
type textarea "Need to assemble c David Love-636-346-0993 Pricing of install has increased. Pl…"
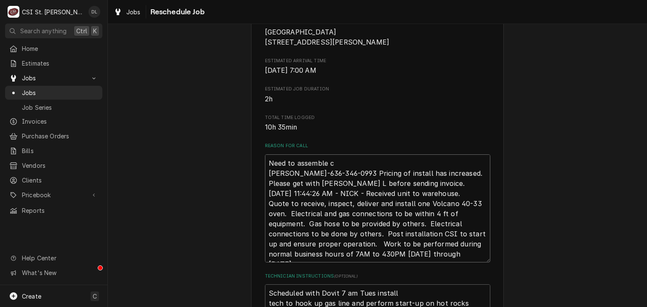
type textarea "x"
type textarea "Need to assemble con David Love-636-346-0993 Pricing of install has increased. …"
type textarea "x"
type textarea "Need to assemble conv David Love-636-346-0993 Pricing of install has increased.…"
type textarea "x"
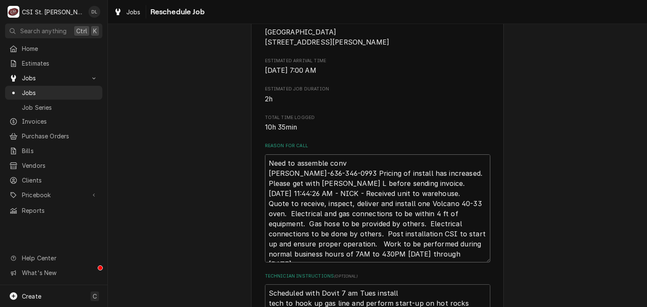
type textarea "Need to assemble conve David Love-636-346-0993 Pricing of install has increased…"
type textarea "x"
type textarea "Need to assemble convey David Love-636-346-0993 Pricing of install has increase…"
type textarea "x"
type textarea "Need to assemble conveyo David Love-636-346-0993 Pricing of install has increas…"
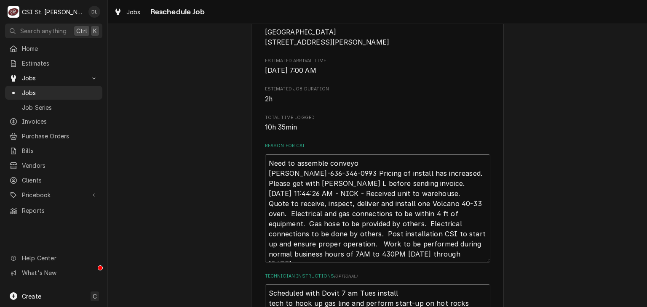
type textarea "x"
type textarea "Need to assemble conveyor David Love-636-346-0993 Pricing of install has increa…"
type textarea "x"
type textarea "Need to assemble conveyor, David Love-636-346-0993 Pricing of install has incre…"
type textarea "x"
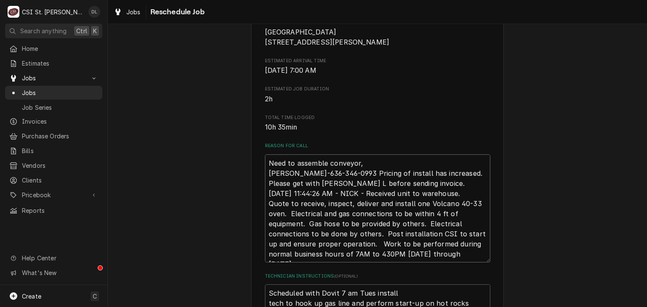
type textarea "Need to assemble conveyor, i David Love-636-346-0993 Pricing of install has inc…"
type textarea "x"
type textarea "Need to assemble conveyor, in David Love-636-346-0993 Pricing of install has in…"
type textarea "x"
type textarea "Need to assemble conveyor, ins David Love-636-346-0993 Pricing of install has i…"
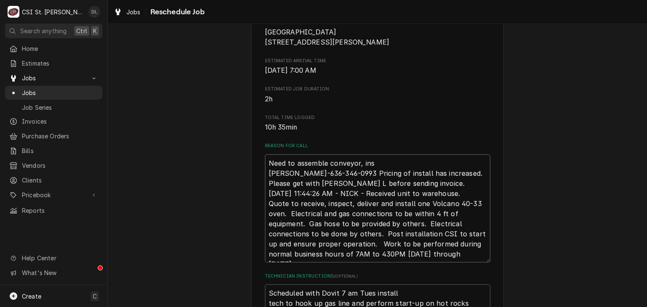
type textarea "x"
type textarea "Need to assemble conveyor, inst David Love-636-346-0993 Pricing of install has …"
type textarea "x"
type textarea "Need to assemble conveyor, insta David Love-636-346-0993 Pricing of install has…"
type textarea "x"
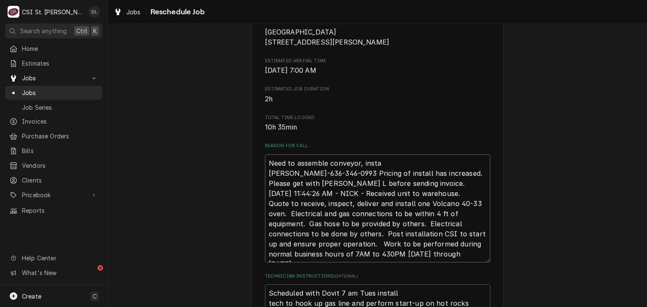
type textarea "Need to assemble conveyor, instal David Love-636-346-0993 Pricing of install ha…"
type textarea "x"
type textarea "Need to assemble conveyor, install David Love-636-346-0993 Pricing of install h…"
type textarea "x"
type textarea "Need to assemble conveyor, install David Love-636-346-0993 Pricing of install h…"
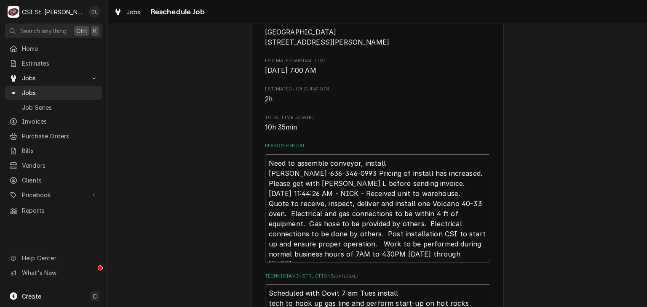
type textarea "x"
type textarea "Need to assemble conveyor, install s David Love-636-346-0993 Pricing of install…"
type textarea "x"
type textarea "Need to assemble conveyor, install sto David Love-636-346-0993 Pricing of insta…"
type textarea "x"
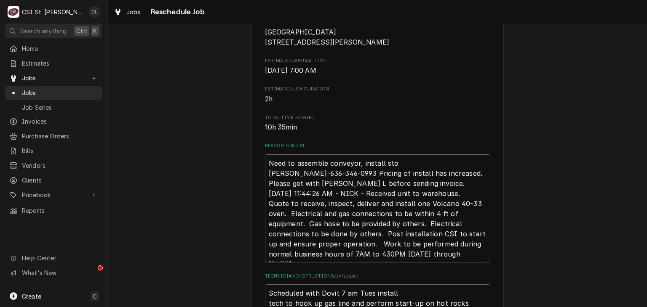
type textarea "Need to assemble conveyor, install ston David Love-636-346-0993 Pricing of inst…"
type textarea "x"
type textarea "Need to assemble conveyor, install stone David Love-636-346-0993 Pricing of ins…"
type textarea "x"
type textarea "Need to assemble conveyor, install stones David Love-636-346-0993 Pricing of in…"
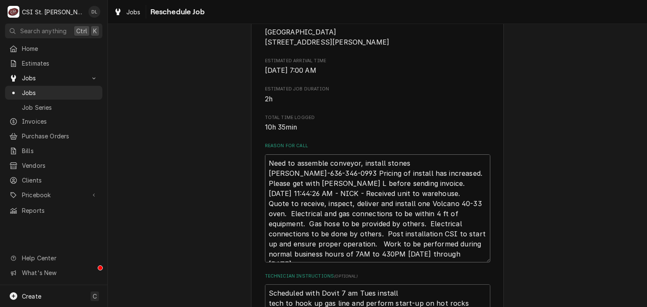
type textarea "x"
type textarea "Need to assemble conveyor, install stones David Love-636-346-0993 Pricing of in…"
type textarea "x"
type textarea "Need to assemble conveyor, install stones i David Love-636-346-0993 Pricing of …"
type textarea "x"
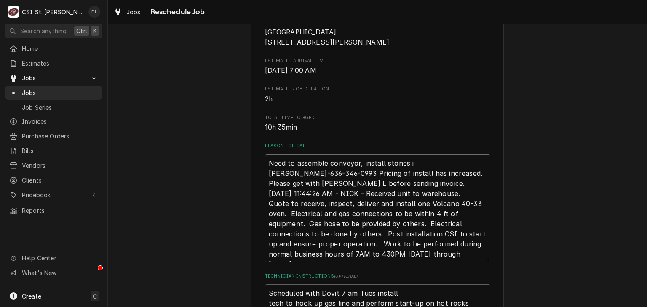
type textarea "Need to assemble conveyor, install stones in David Love-636-346-0993 Pricing of…"
type textarea "x"
type textarea "Need to assemble conveyor, install stones in David Love-636-346-0993 Pricing of…"
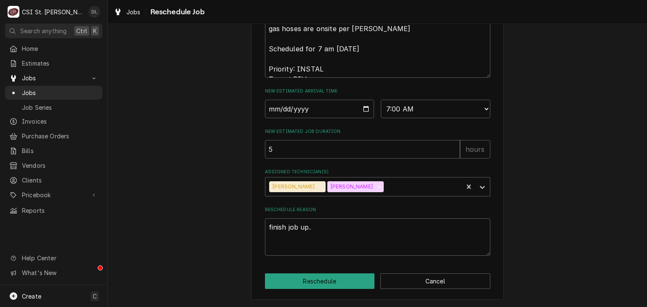
scroll to position [453, 0]
click at [323, 279] on button "Reschedule" at bounding box center [320, 282] width 110 height 16
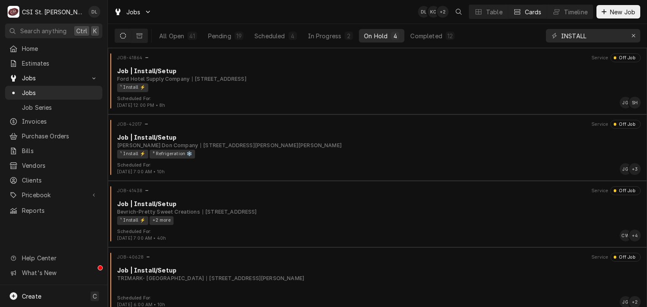
click at [283, 43] on div "All Open 41 Pending 19 Scheduled 4 In Progress 2 On Hold 4 Completed 12" at bounding box center [306, 36] width 305 height 24
click at [282, 35] on div "Scheduled" at bounding box center [269, 36] width 30 height 9
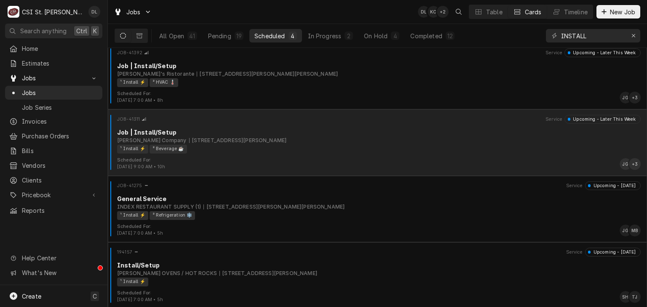
scroll to position [7, 0]
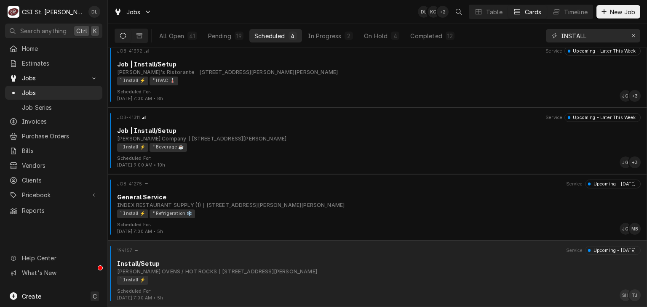
click at [266, 278] on div "¹ Install ⚡️" at bounding box center [376, 280] width 518 height 9
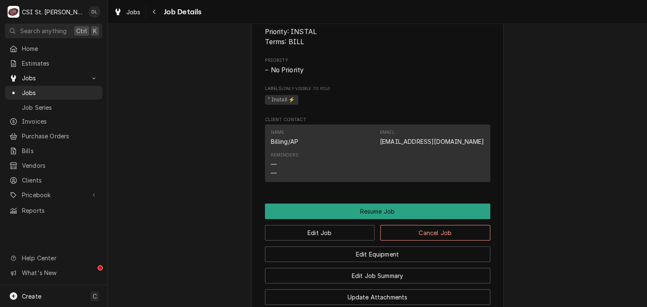
scroll to position [842, 0]
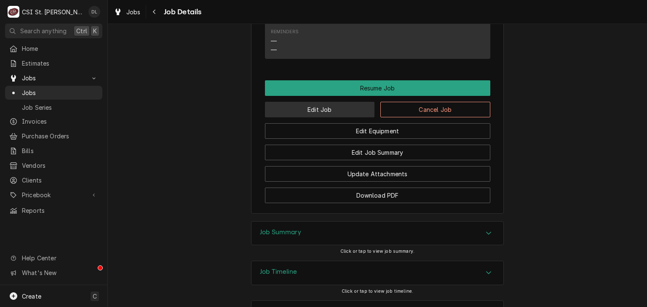
click at [321, 117] on button "Edit Job" at bounding box center [320, 110] width 110 height 16
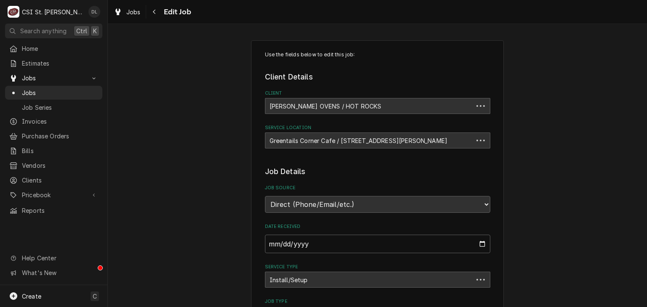
type textarea "x"
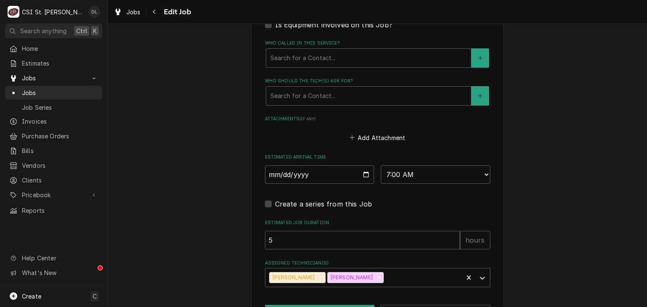
scroll to position [686, 0]
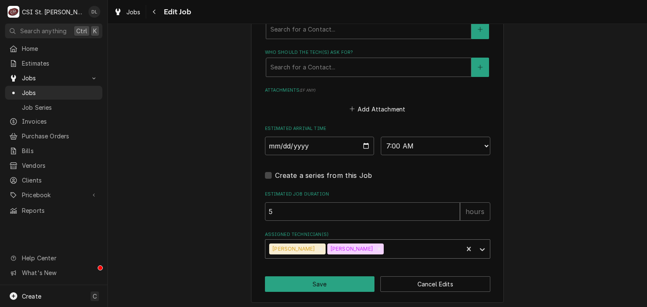
click at [404, 246] on div "Assigned Technician(s)" at bounding box center [422, 249] width 74 height 15
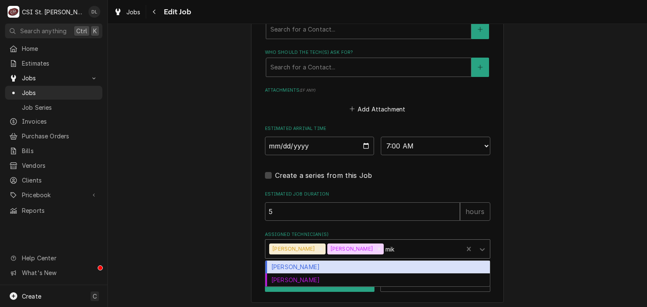
type input "[PERSON_NAME]"
drag, startPoint x: 384, startPoint y: 261, endPoint x: 378, endPoint y: 254, distance: 9.3
click at [384, 261] on div "[PERSON_NAME]" at bounding box center [377, 267] width 224 height 13
type textarea "x"
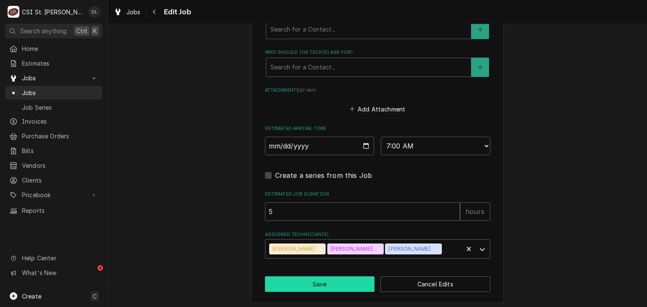
click at [327, 280] on button "Save" at bounding box center [320, 285] width 110 height 16
type textarea "x"
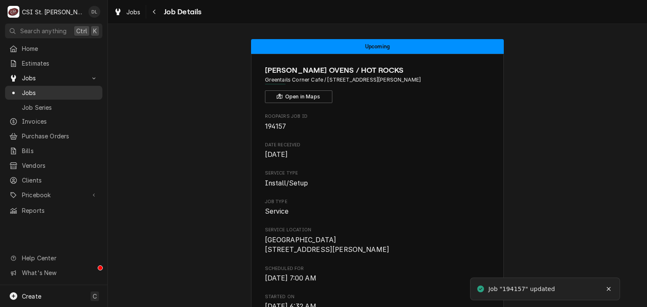
click at [31, 93] on span "Jobs" at bounding box center [60, 92] width 76 height 9
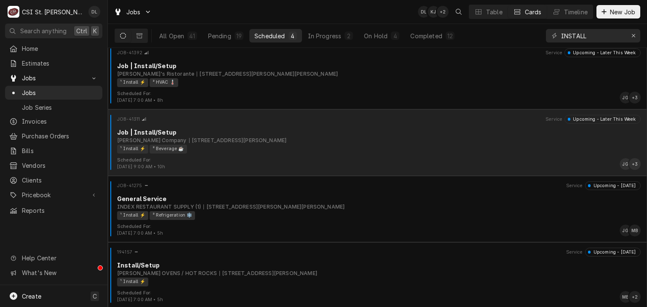
scroll to position [7, 0]
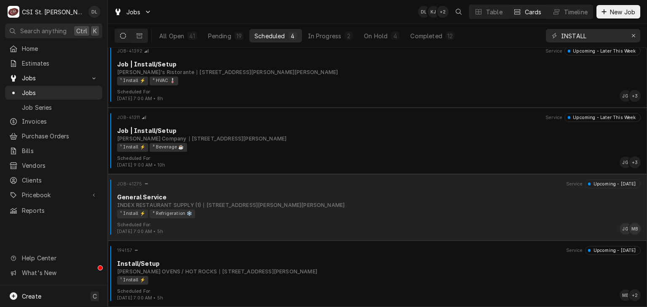
click at [244, 220] on div "JOB-41275 Service Upcoming - [DATE] General Service INDEX RESTAURANT SUPPLY (1)…" at bounding box center [377, 201] width 532 height 42
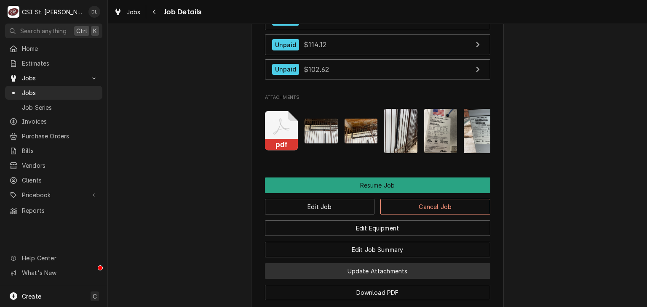
scroll to position [1011, 0]
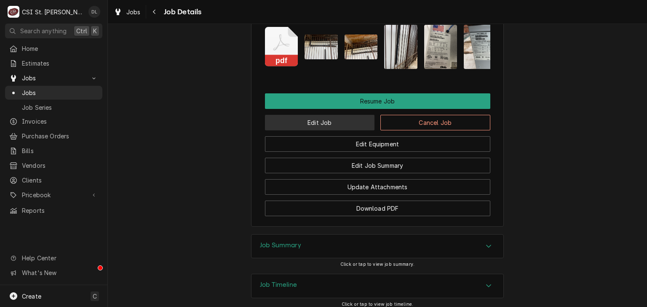
click at [323, 126] on button "Edit Job" at bounding box center [320, 123] width 110 height 16
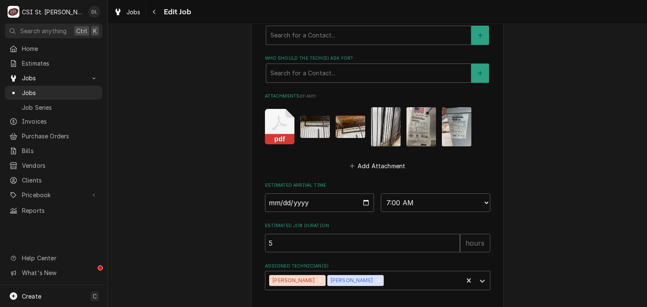
scroll to position [581, 0]
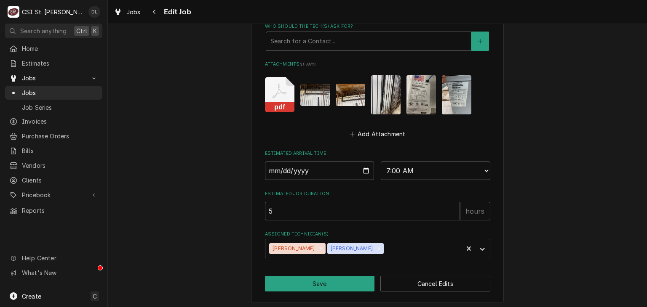
click at [385, 243] on div "Assigned Technician(s)" at bounding box center [422, 248] width 74 height 15
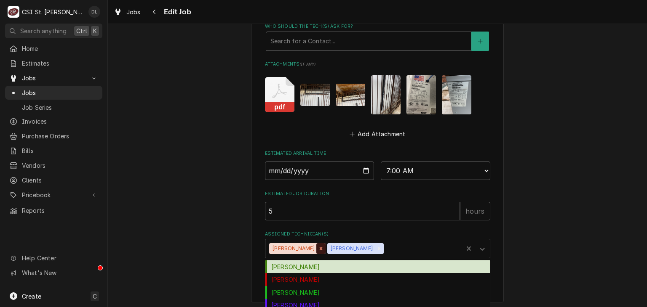
click at [318, 246] on icon "Remove Jeff George" at bounding box center [321, 249] width 6 height 6
type textarea "x"
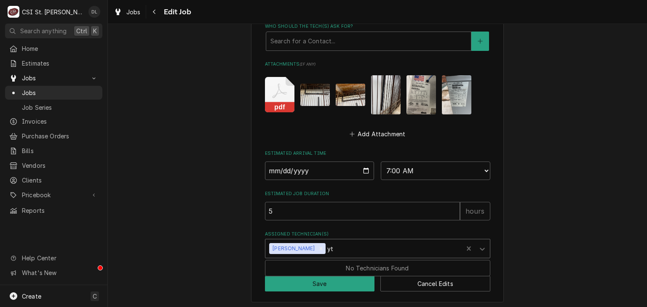
type input "y"
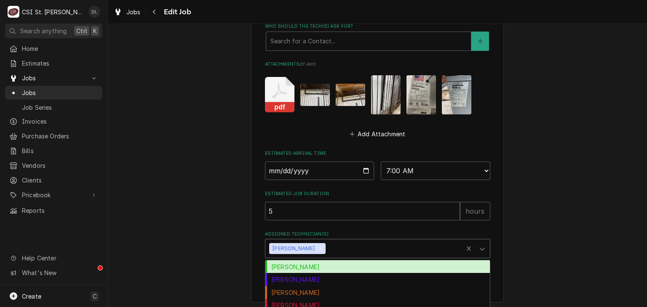
type input "y"
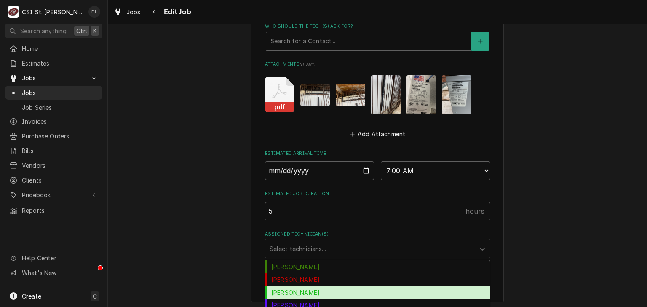
type textarea "x"
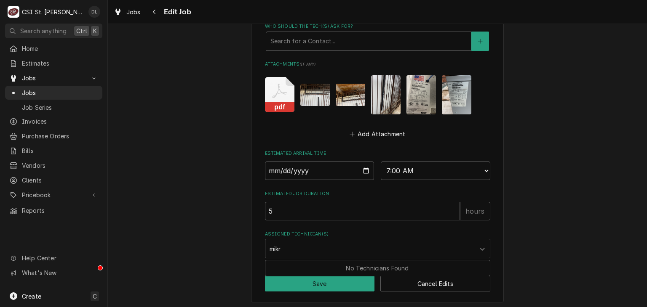
type input "mik"
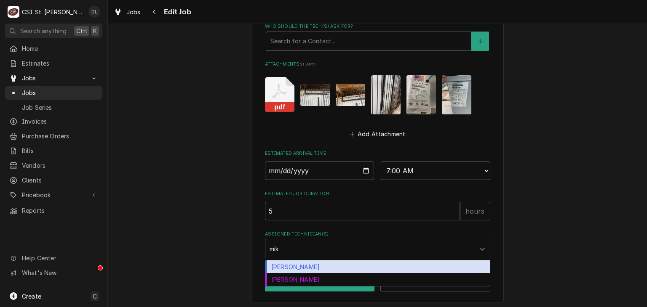
type textarea "x"
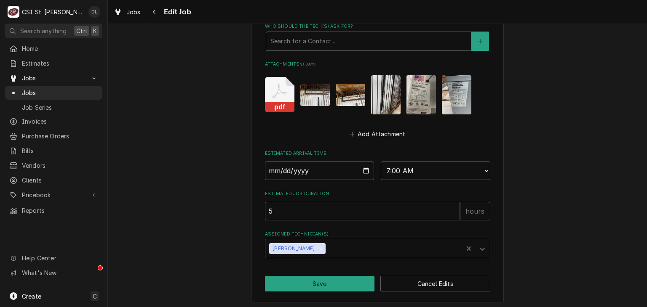
type input "d"
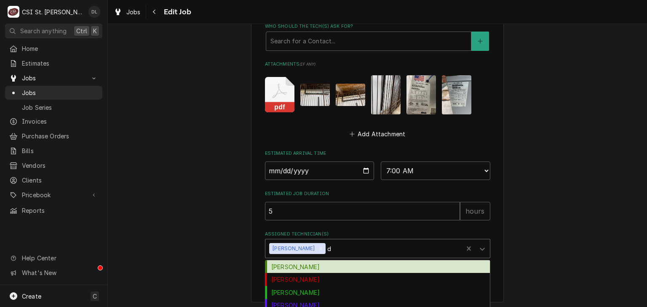
type textarea "x"
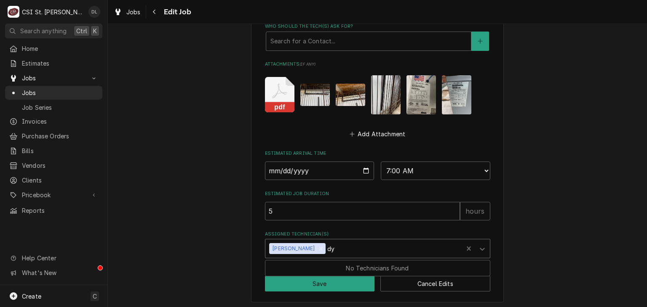
type input "d"
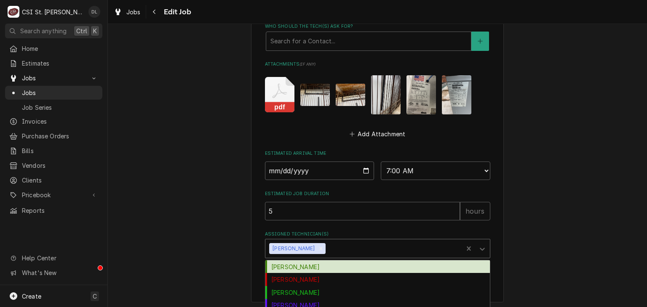
type input "d"
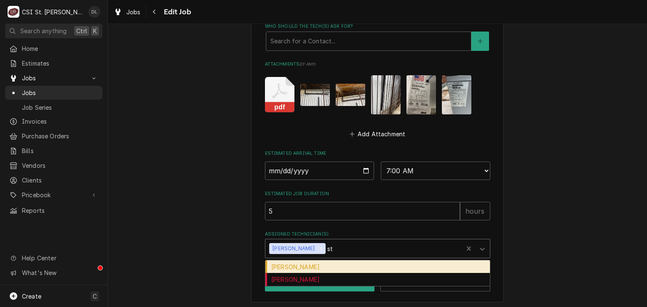
type input "ste"
type textarea "x"
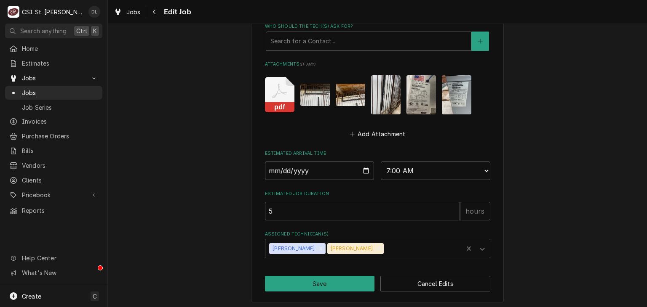
type textarea "x"
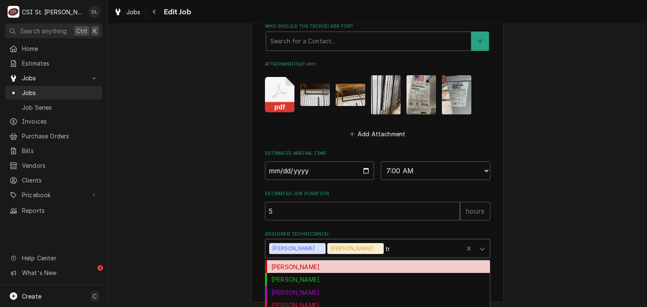
type input "tre"
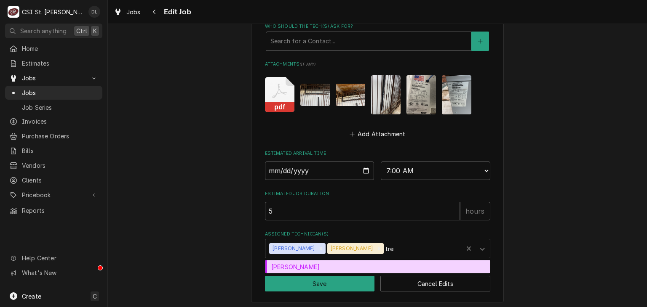
type textarea "x"
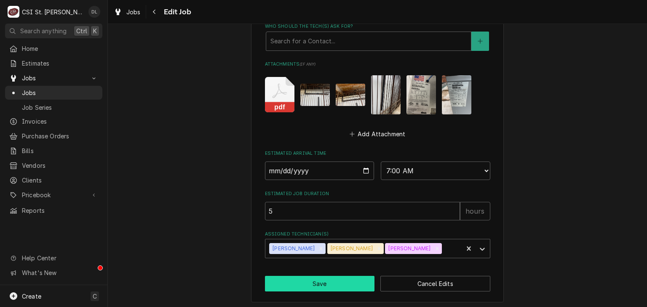
click at [327, 277] on button "Save" at bounding box center [320, 284] width 110 height 16
type textarea "x"
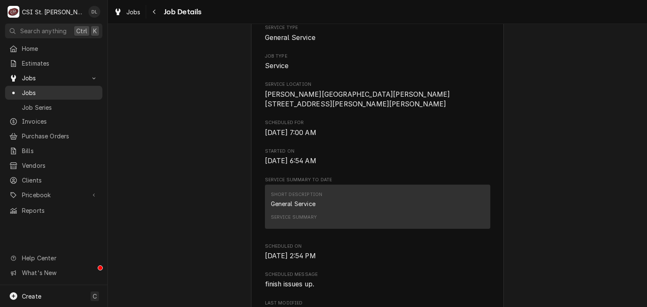
scroll to position [188, 0]
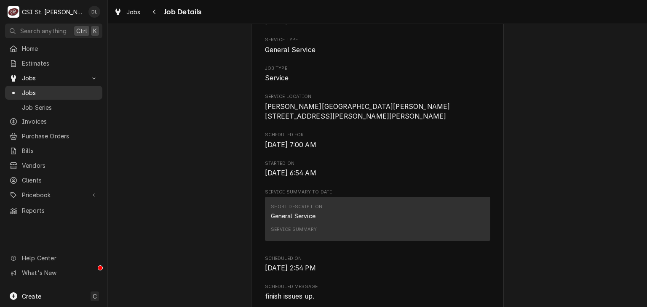
click at [35, 89] on span "Jobs" at bounding box center [60, 92] width 76 height 9
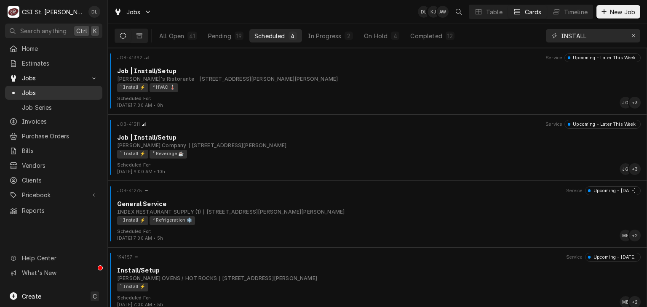
click at [35, 91] on span "Jobs" at bounding box center [60, 92] width 76 height 9
click at [633, 34] on icon "Erase input" at bounding box center [633, 36] width 5 height 6
click at [610, 37] on input "Dynamic Content Wrapper" at bounding box center [600, 35] width 79 height 13
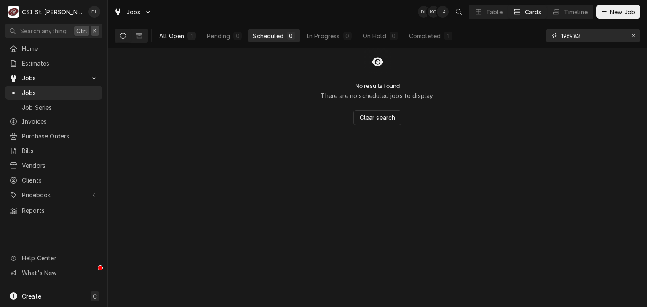
type input "196982"
click at [191, 36] on div "1" at bounding box center [191, 36] width 5 height 9
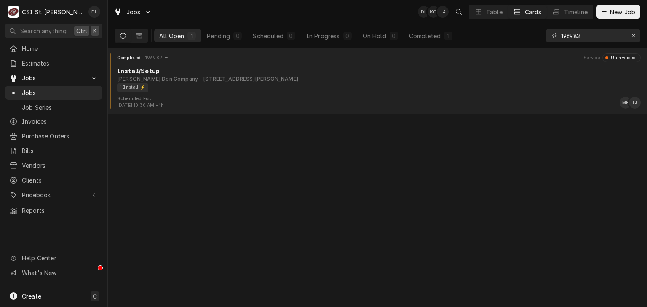
click at [312, 77] on div "Edward Don Company 605 Independence Rd, Weldon Spring, MO 63304" at bounding box center [378, 79] width 523 height 8
